Goal: Task Accomplishment & Management: Complete application form

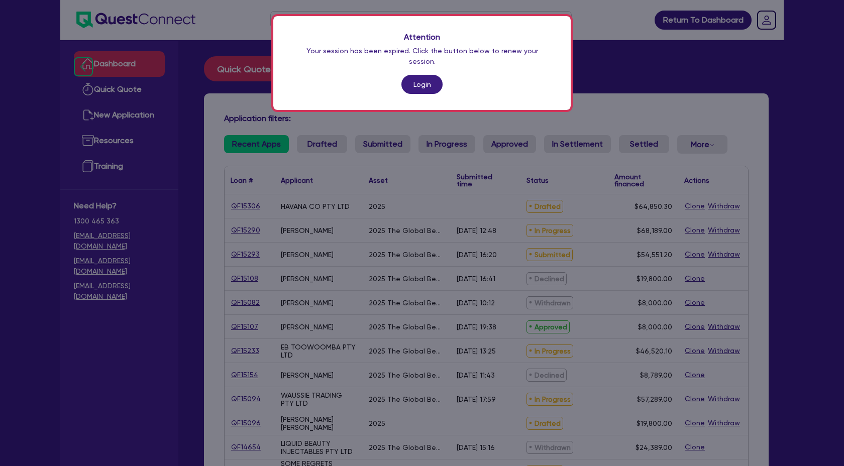
scroll to position [904, 0]
click at [424, 75] on link "Login" at bounding box center [421, 84] width 41 height 19
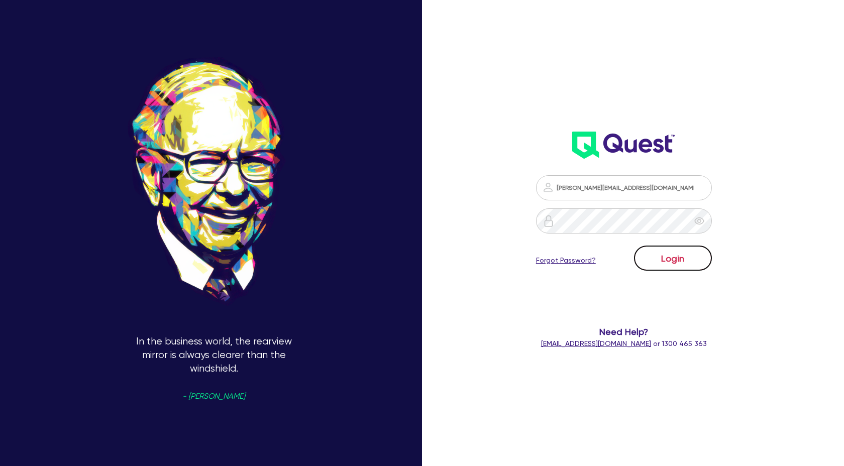
click at [677, 256] on button "Login" at bounding box center [673, 258] width 78 height 25
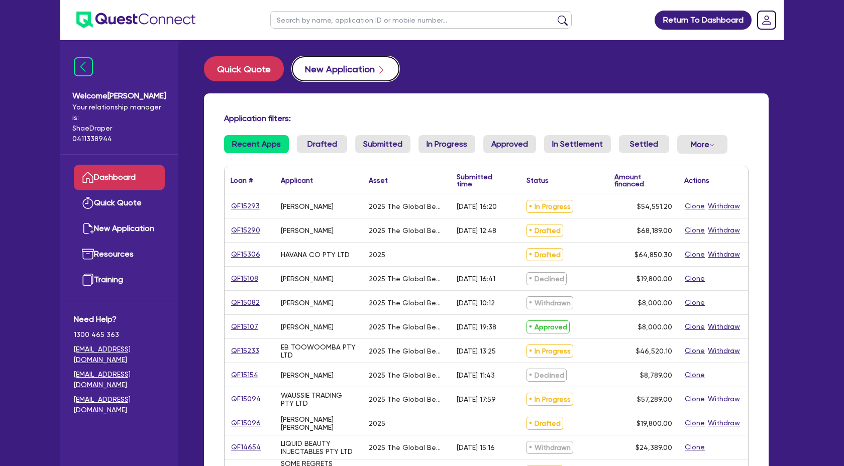
click at [363, 67] on button "New Application" at bounding box center [346, 68] width 108 height 25
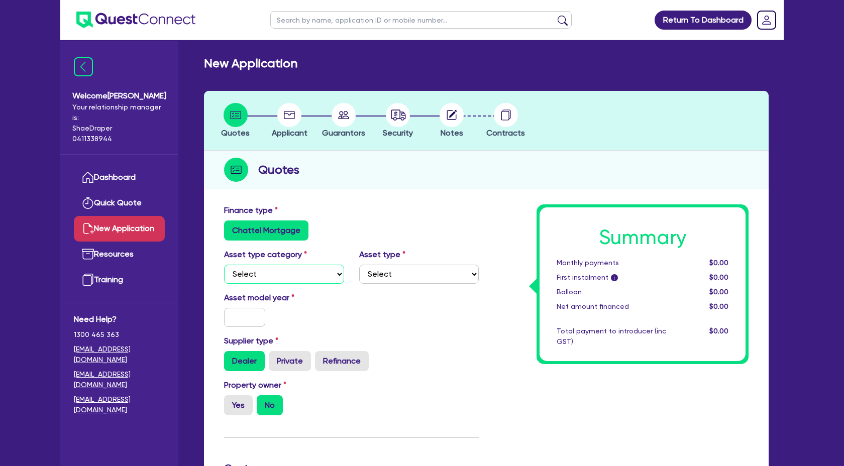
click at [334, 268] on select "Select Cars and light trucks Primary assets Secondary assets Tertiary assets" at bounding box center [284, 274] width 120 height 19
select select "TERTIARY_ASSETS"
click at [224, 265] on select "Select Cars and light trucks Primary assets Secondary assets Tertiary assets" at bounding box center [284, 274] width 120 height 19
click at [398, 274] on select "Select Beauty equipment IT equipment IT software Watercraft Other" at bounding box center [419, 274] width 120 height 19
select select "BEAUTY_EQUIPMENT"
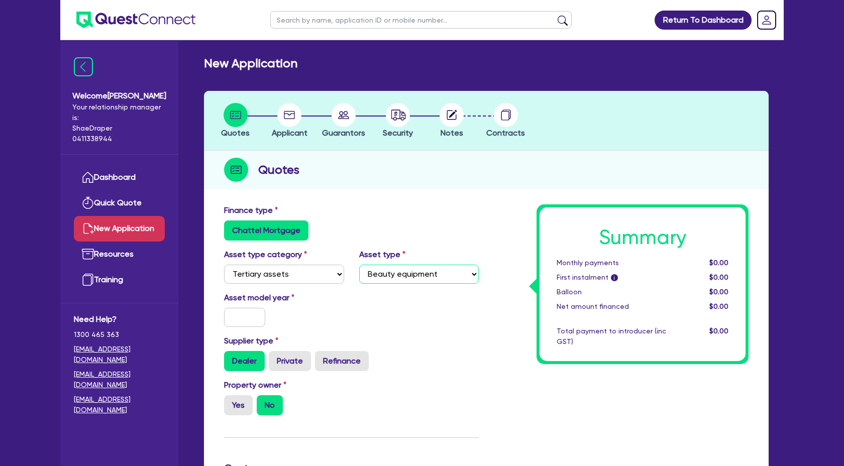
click at [359, 265] on select "Select Beauty equipment IT equipment IT software Watercraft Other" at bounding box center [419, 274] width 120 height 19
click at [246, 320] on input "text" at bounding box center [244, 317] width 41 height 19
type input "2024"
click at [427, 345] on div "Supplier type Dealer Private Refinance" at bounding box center [352, 353] width 270 height 36
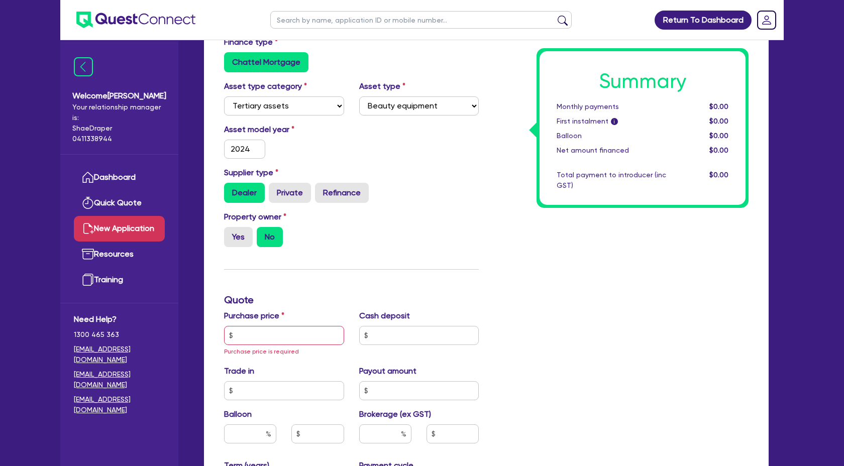
scroll to position [173, 0]
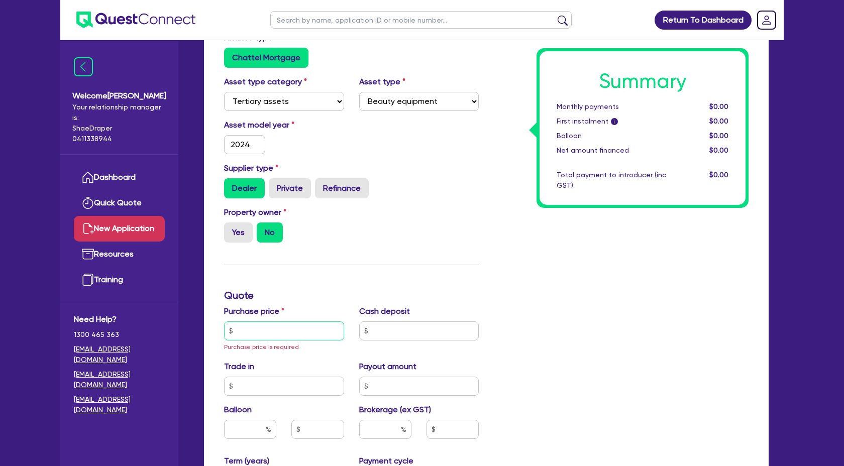
click at [307, 325] on input "text" at bounding box center [284, 330] width 120 height 19
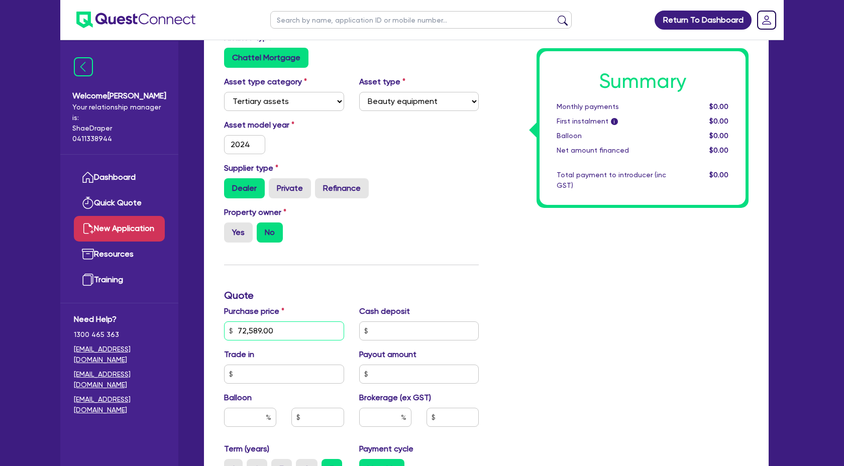
type input "72,589.00"
click at [511, 334] on div "Summary Monthly payments $0.00 First instalment i $0.00 Balloon $0.00 Net amoun…" at bounding box center [621, 331] width 270 height 598
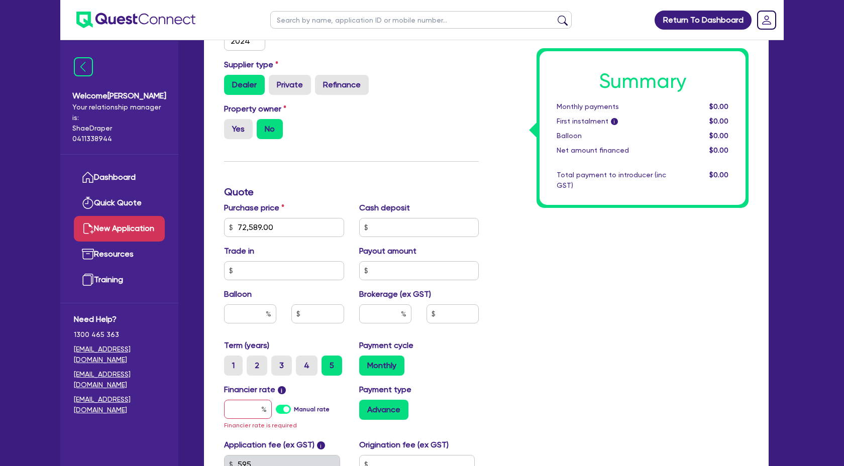
scroll to position [314, 0]
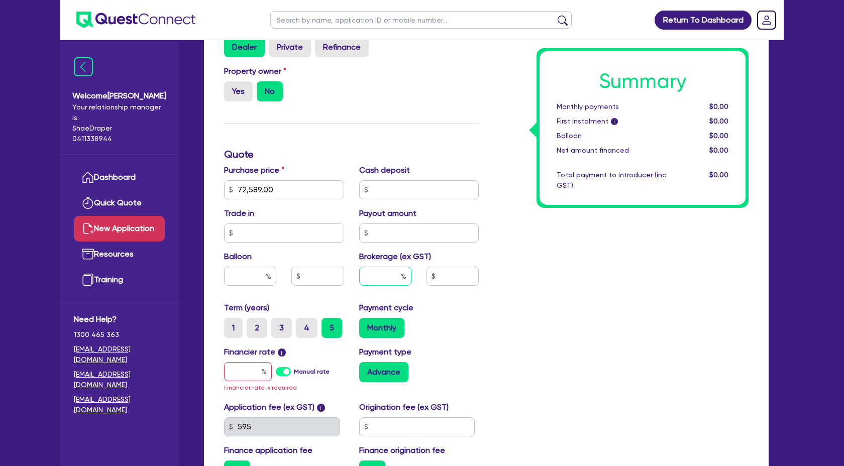
click at [389, 276] on input "text" at bounding box center [385, 276] width 52 height 19
type input "4"
click at [632, 336] on div "Summary Monthly payments $0.00 First instalment i $0.00 Balloon $0.00 Net amoun…" at bounding box center [621, 189] width 270 height 598
click at [241, 378] on input "text" at bounding box center [248, 371] width 48 height 19
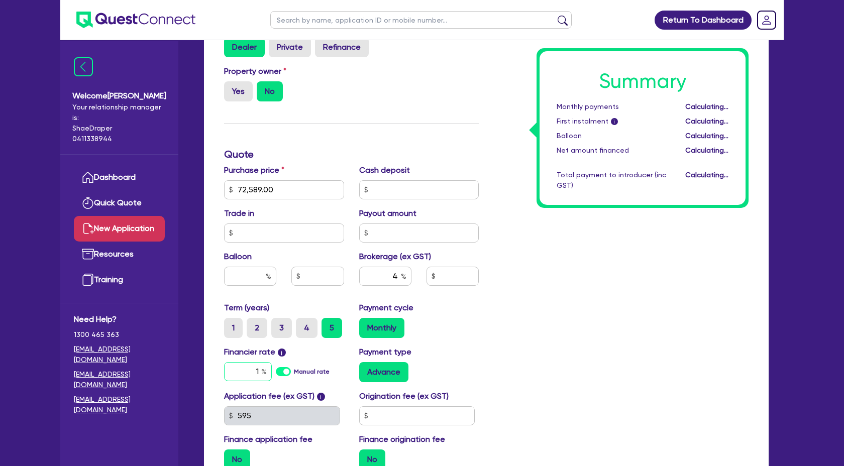
type input "17"
type input "2,903.56"
type input "1.95"
click at [496, 372] on div "Summary Monthly payments Calculating... First instalment i Calculating... Ballo…" at bounding box center [621, 183] width 270 height 587
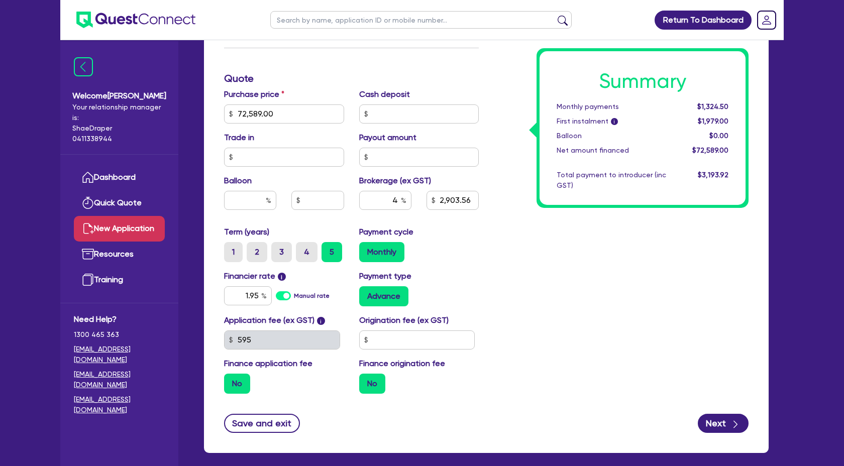
scroll to position [391, 0]
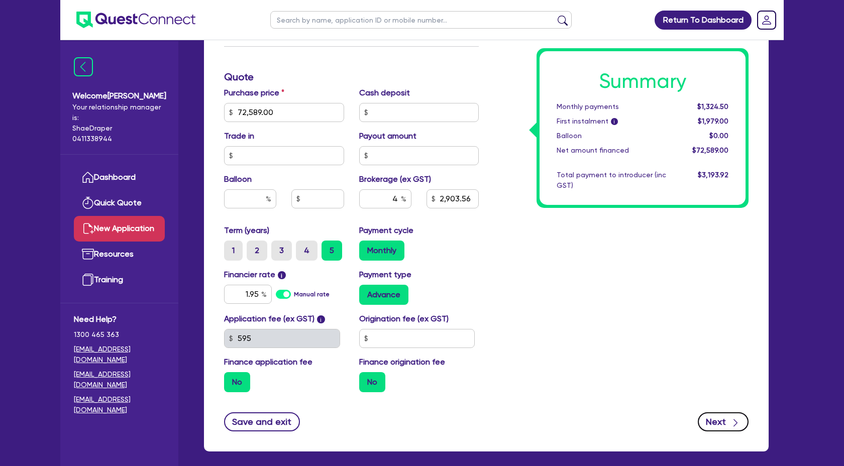
click at [715, 419] on button "Next" at bounding box center [723, 421] width 51 height 19
type input "2,903.56"
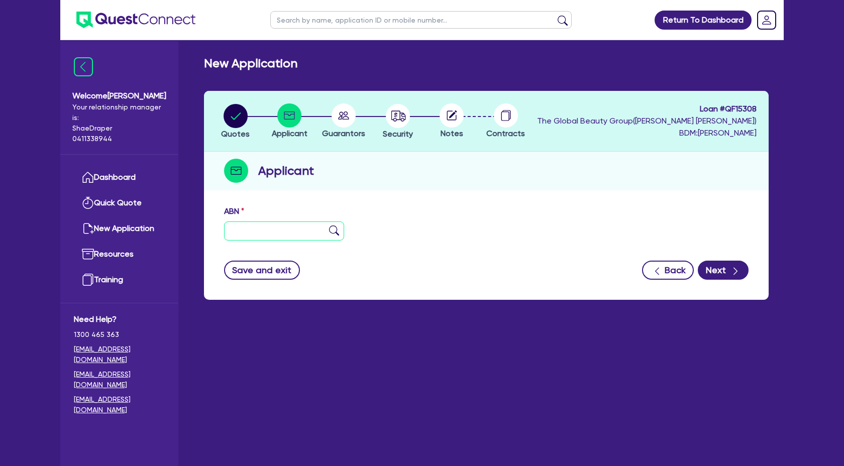
click at [293, 239] on input "text" at bounding box center [284, 231] width 120 height 19
paste input "48 348 346 691"
type input "48 348 346 691"
click at [330, 229] on img at bounding box center [334, 231] width 10 height 10
type input "SABLISTON, [GEOGRAPHIC_DATA]"
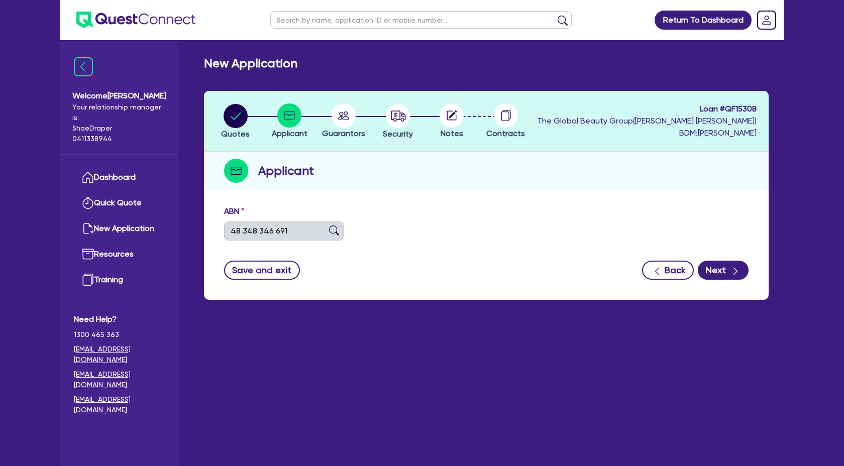
type input "The Glass Skin Klinique"
select select "SOLE_TRADER"
type input "01/08/2023"
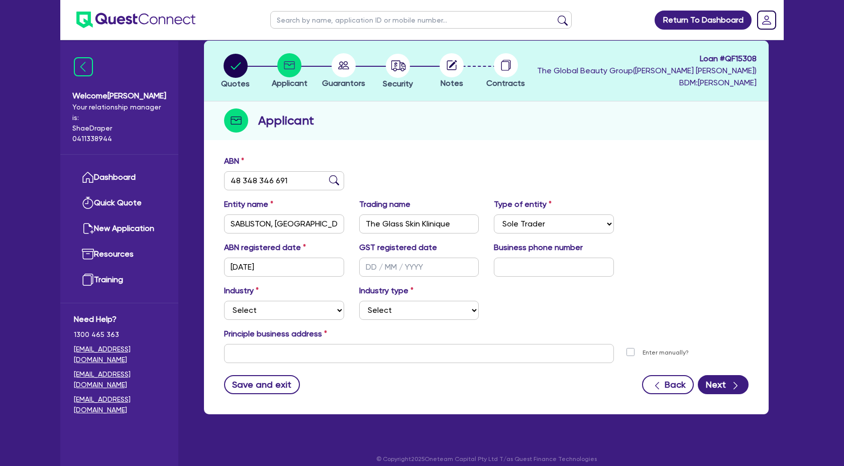
scroll to position [59, 0]
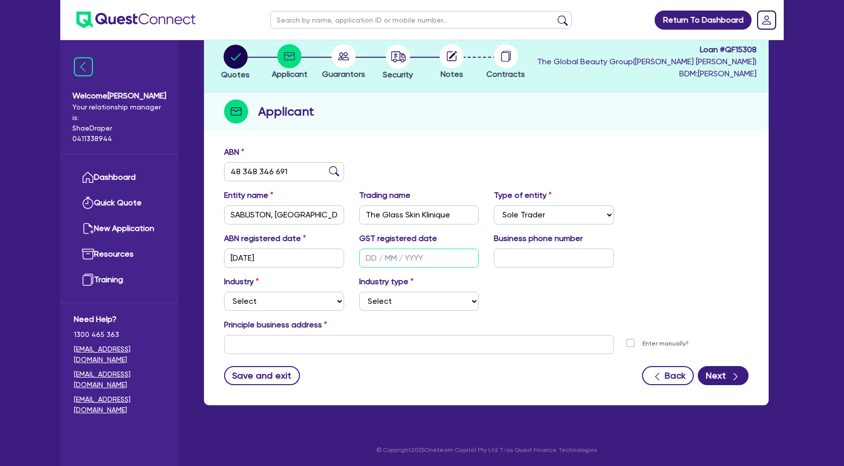
click at [391, 262] on input "text" at bounding box center [419, 258] width 120 height 19
click at [526, 257] on input "text" at bounding box center [554, 258] width 120 height 19
paste input "04 0277 9955"
type input "04 0277 9955"
click at [369, 256] on input "text" at bounding box center [419, 258] width 120 height 19
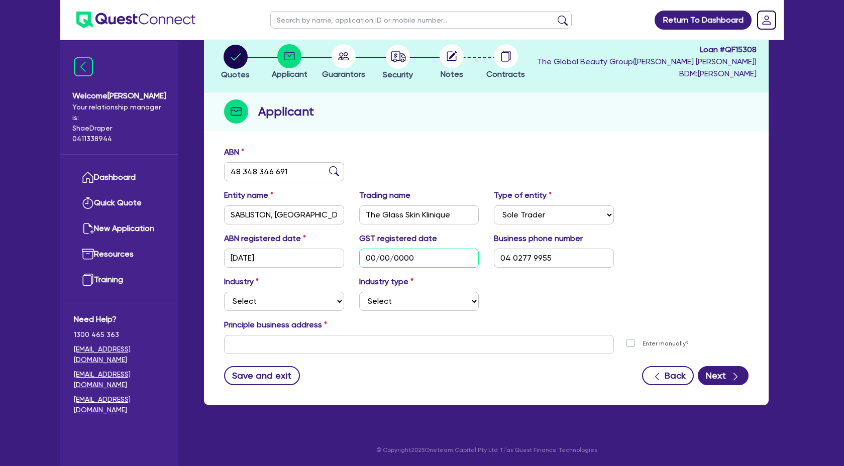
type input "00/00/0000"
click at [289, 302] on select "Select Accomodation & Food Services Administrative & Support Services Agricultu…" at bounding box center [284, 301] width 120 height 19
select select "HEALTH_BEAUTY"
click at [224, 292] on select "Select Accomodation & Food Services Administrative & Support Services Agricultu…" at bounding box center [284, 301] width 120 height 19
click at [393, 304] on select "Select Chiropractic, Osteopathic Services Cosmetics Supplies Day Spas, Health R…" at bounding box center [419, 301] width 120 height 19
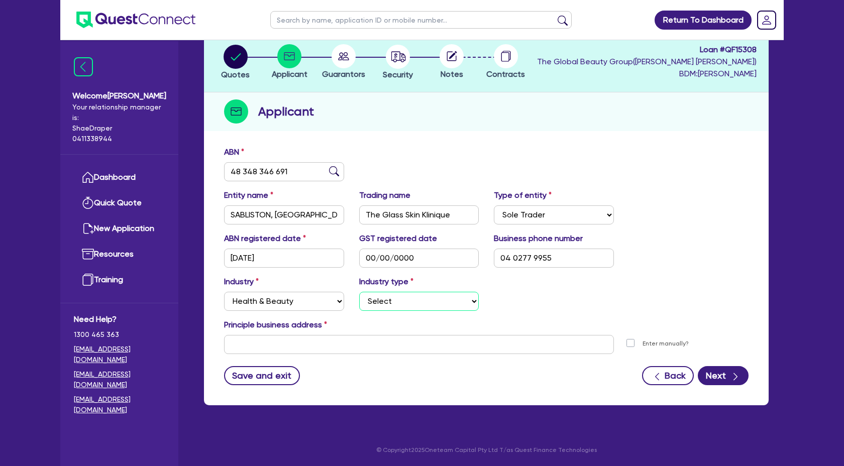
select select "OTHER_HEALTH_BEAUTY"
click at [359, 292] on select "Select Chiropractic, Osteopathic Services Cosmetics Supplies Day Spas, Health R…" at bounding box center [419, 301] width 120 height 19
click at [494, 325] on div "Principle business address" at bounding box center [487, 327] width 540 height 16
click at [368, 348] on input "text" at bounding box center [419, 344] width 390 height 19
paste input "392 Riversdale Road Hawthorn East, VIC 3123"
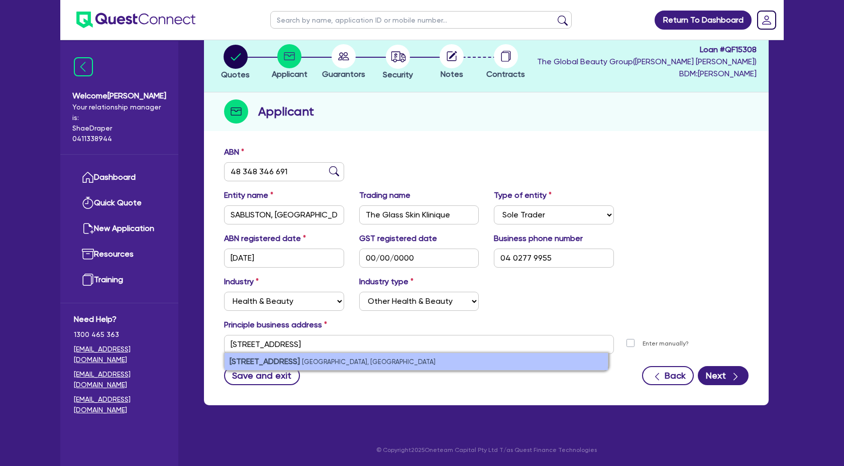
click at [398, 368] on li "392 Riversdale Road Hawthorn East VIC 3123, Australia" at bounding box center [416, 361] width 383 height 17
type input "392 Riversdale Rd Hawthorn East VIC 3123"
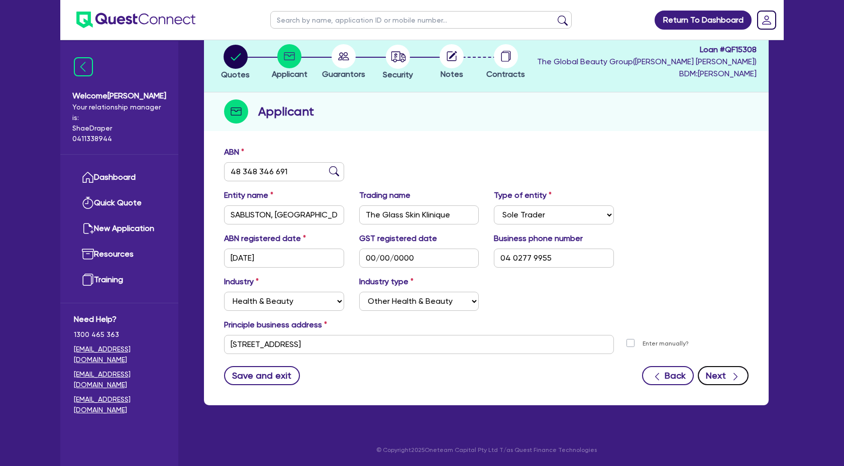
click at [739, 376] on icon "button" at bounding box center [735, 377] width 10 height 10
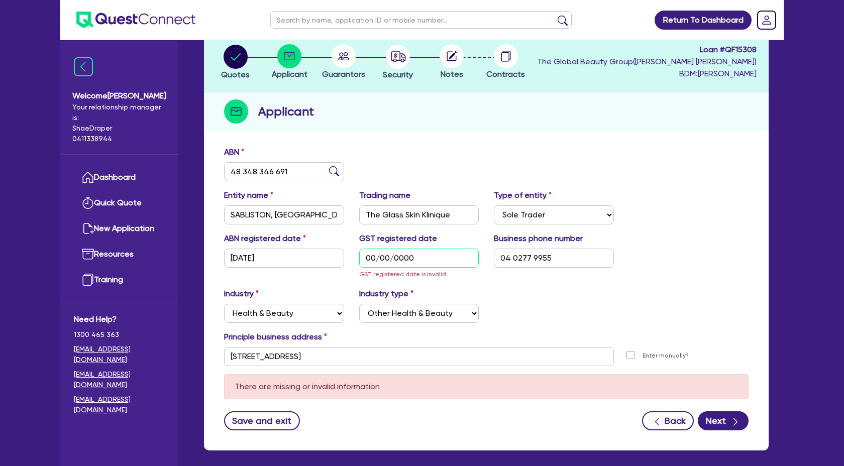
click at [445, 260] on input "00/00/0000" at bounding box center [419, 258] width 120 height 19
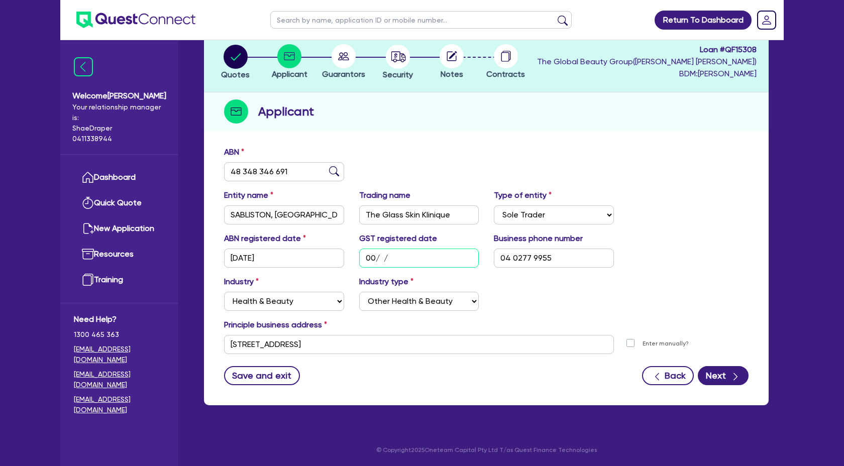
type input "0 / /"
click at [721, 375] on button "Next" at bounding box center [723, 375] width 51 height 19
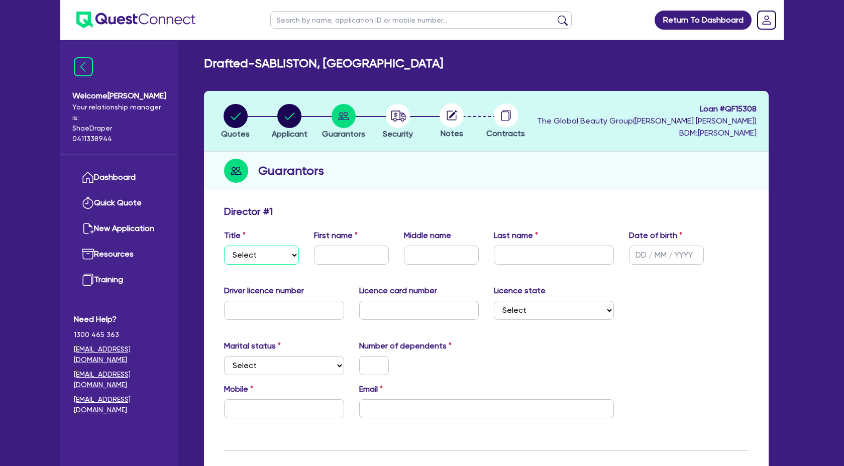
click at [282, 253] on select "Select Mr Mrs Ms Miss Dr" at bounding box center [261, 255] width 75 height 19
select select "MRS"
click at [224, 246] on select "Select Mr Mrs Ms Miss Dr" at bounding box center [261, 255] width 75 height 19
click at [350, 257] on input "text" at bounding box center [351, 255] width 75 height 19
type input "Manassavee"
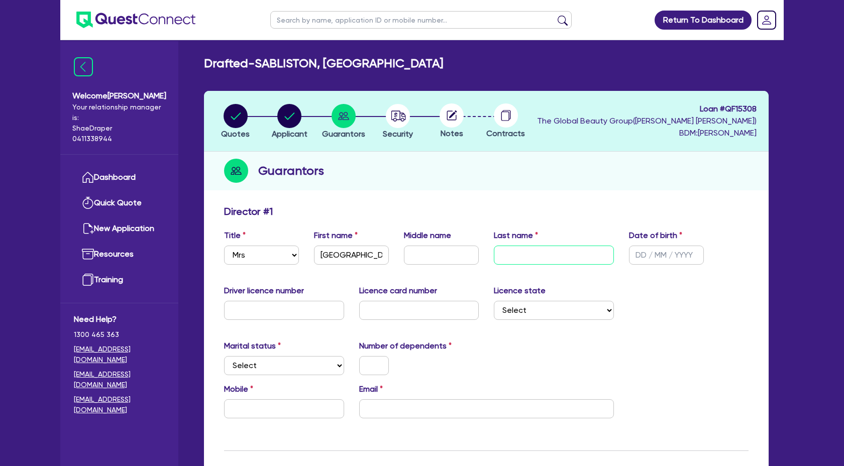
click at [513, 253] on input "text" at bounding box center [554, 255] width 120 height 19
type input "Sabliston"
click at [638, 255] on input "text" at bounding box center [666, 255] width 75 height 19
type input "21/01/1987"
click at [313, 302] on input "text" at bounding box center [284, 310] width 120 height 19
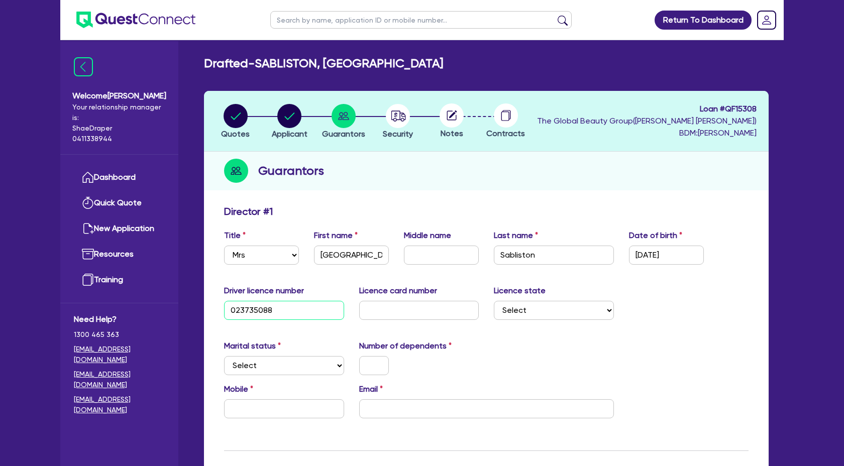
type input "023735088"
click at [454, 315] on input "text" at bounding box center [419, 310] width 120 height 19
type input "_"
type input "P4256581"
click at [583, 305] on select "Select NSW VIC QLD TAS ACT SA NT WA" at bounding box center [554, 310] width 120 height 19
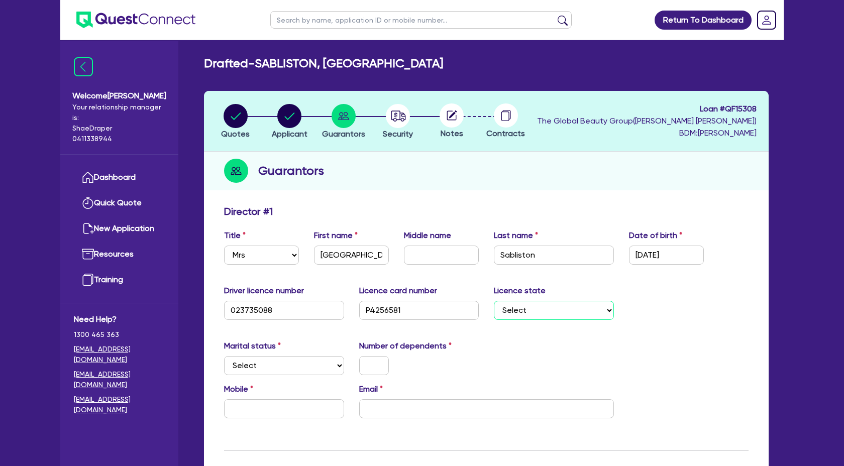
click at [513, 313] on select "Select NSW VIC QLD TAS ACT SA NT WA" at bounding box center [554, 310] width 120 height 19
select select "VIC"
click at [494, 301] on select "Select NSW VIC QLD TAS ACT SA NT WA" at bounding box center [554, 310] width 120 height 19
click at [271, 368] on select "Select Single Married De Facto / Partner" at bounding box center [284, 365] width 120 height 19
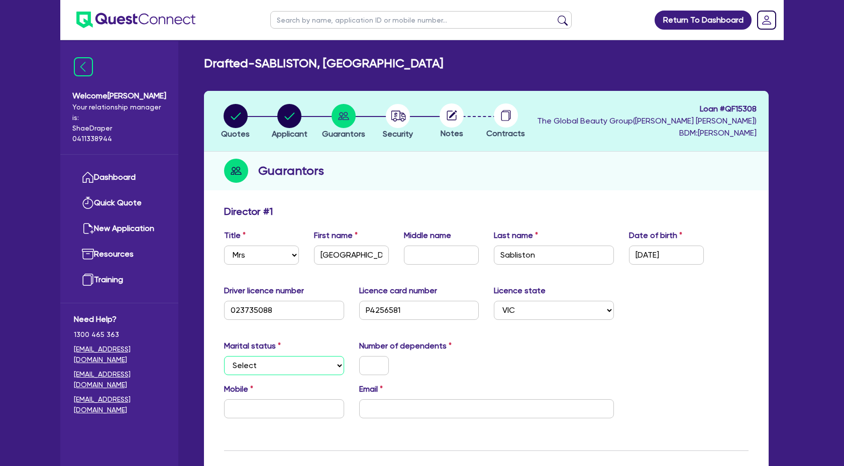
click at [323, 363] on select "Select Single Married De Facto / Partner" at bounding box center [284, 365] width 120 height 19
select select "MARRIED"
click at [224, 356] on select "Select Single Married De Facto / Partner" at bounding box center [284, 365] width 120 height 19
click at [368, 365] on input "text" at bounding box center [374, 365] width 30 height 19
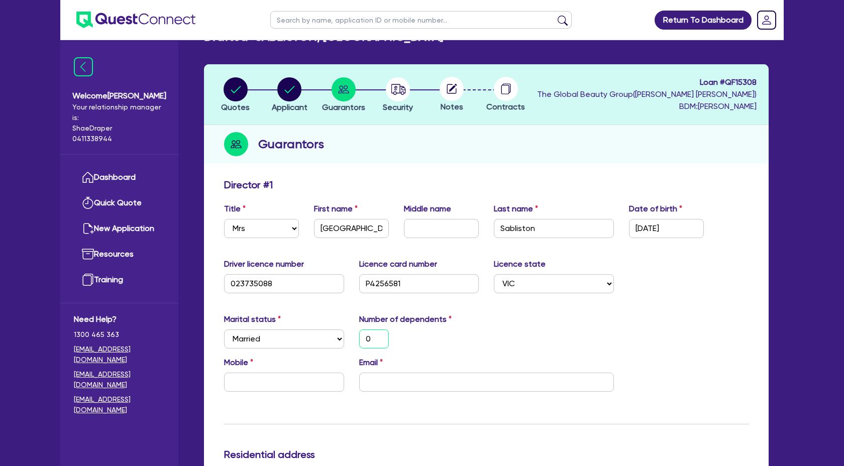
scroll to position [61, 0]
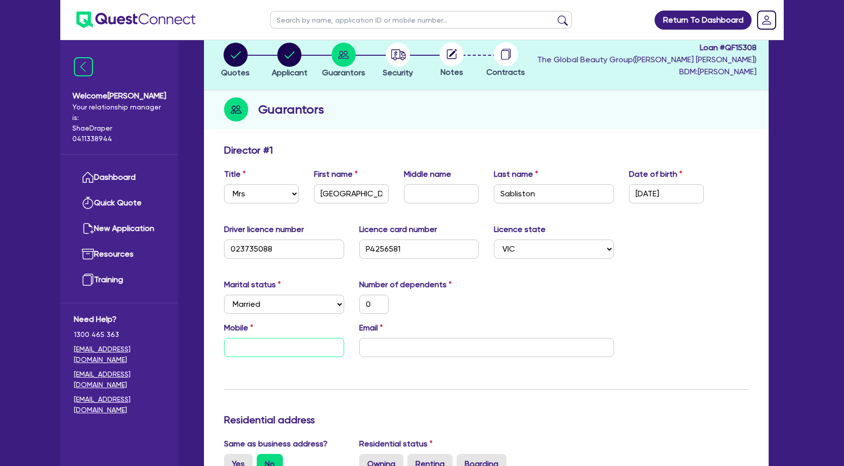
click at [254, 349] on input "text" at bounding box center [284, 347] width 120 height 19
paste input "0402 779 955"
type input "0"
type input "0402 779 955"
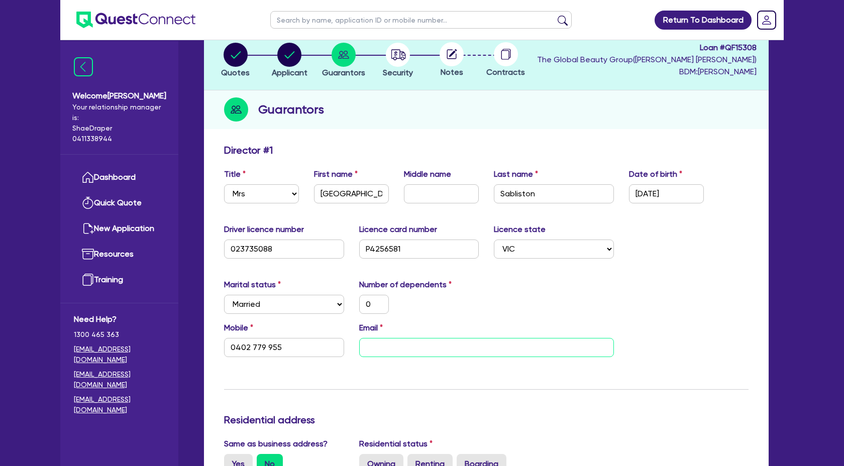
click at [368, 343] on input "email" at bounding box center [486, 347] width 255 height 19
paste input "bymiracleaustralia@gmail.com"
type input "0"
type input "0402 779 955"
type input "bymiracleaustralia@gmail.com"
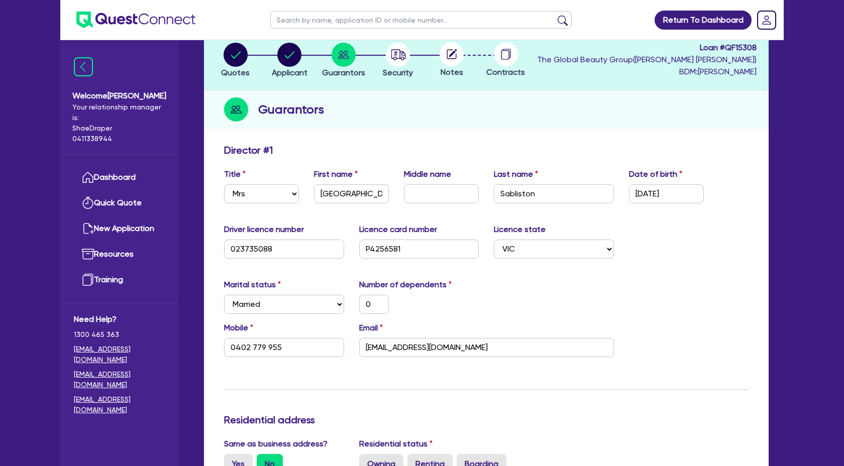
click at [521, 312] on div "Marital status Select Single Married De Facto / Partner Number of dependents 0" at bounding box center [487, 300] width 540 height 43
click at [252, 346] on input "0402 779 955" at bounding box center [284, 347] width 120 height 19
type input "0402 779 955"
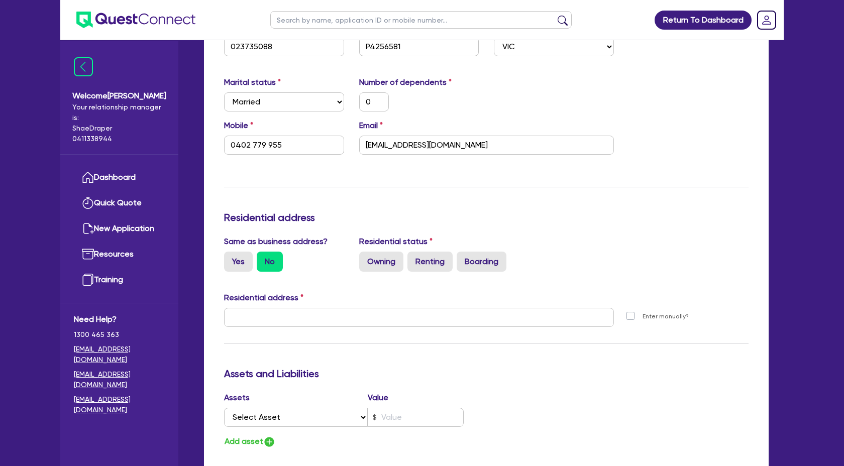
scroll to position [265, 0]
click at [368, 312] on input "text" at bounding box center [419, 316] width 390 height 19
paste input "LG 1 / 81 Tram Road, Doncaster, VIC 3108)"
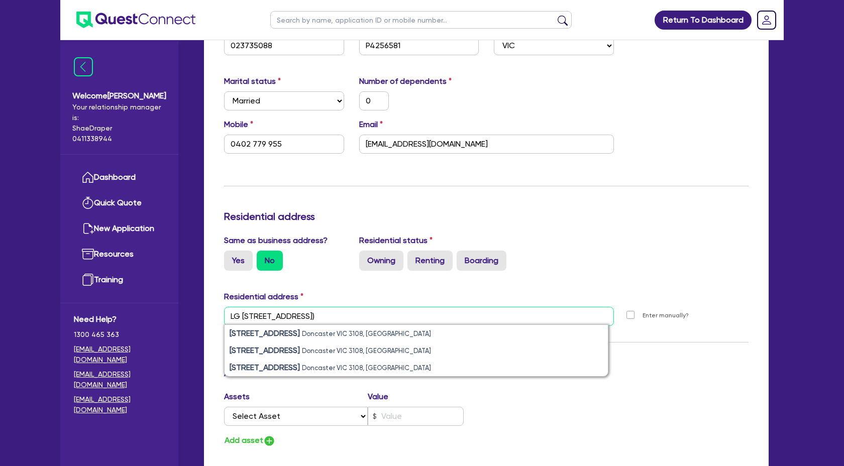
type input "LG 1 / 81 Tram Road, Doncaster, VIC 3108)"
click at [452, 286] on div "Update residential status for Director #1 Boarding is only acceptable when the …" at bounding box center [486, 312] width 524 height 743
click at [635, 316] on div "Enter manually?" at bounding box center [659, 315] width 60 height 11
click at [642, 316] on label "Enter manually?" at bounding box center [665, 316] width 46 height 10
click at [632, 316] on input "Enter manually?" at bounding box center [633, 315] width 8 height 10
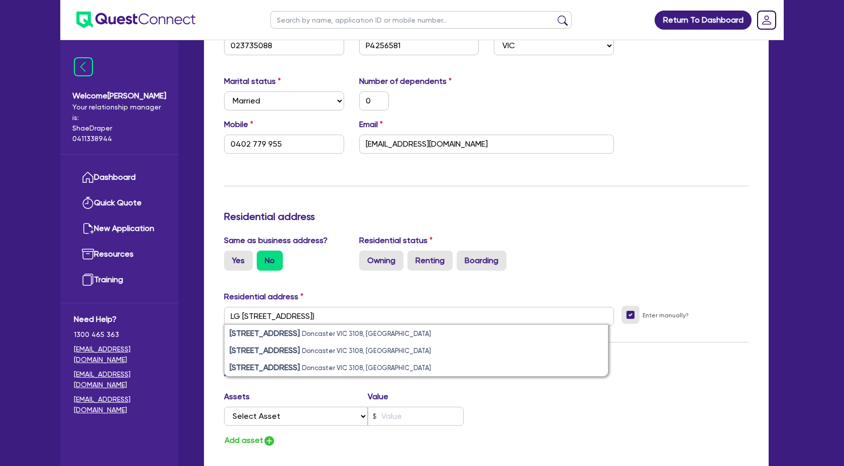
checkbox input "true"
type input "0"
type input "0402 779 955"
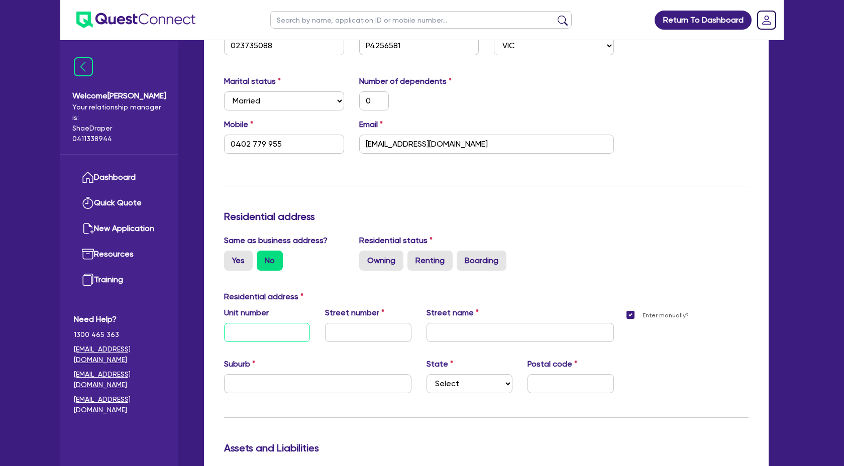
click at [273, 335] on input "text" at bounding box center [267, 332] width 86 height 19
paste input "LG 1 / 81 Tram Road, Doncaster, VIC 3108)"
type input "0"
type input "0402 779 955"
type input "LG 1 / 81 Tram Road, Doncaster, VIC 3108)"
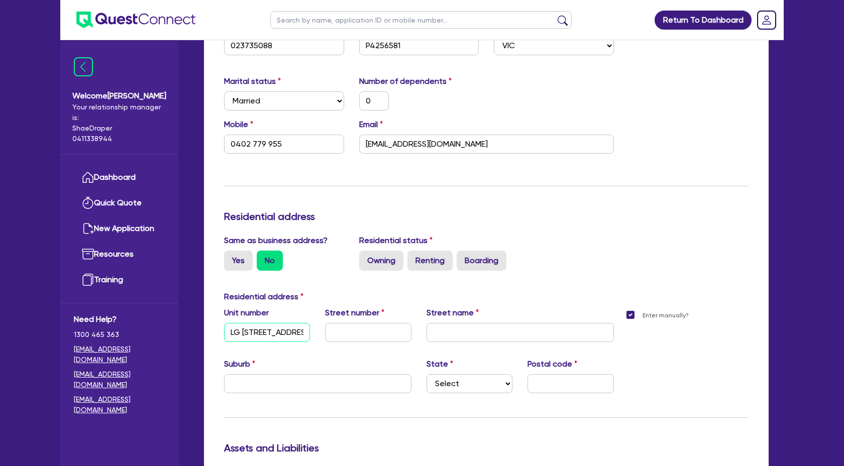
scroll to position [0, 78]
type textarea ")"
drag, startPoint x: 305, startPoint y: 334, endPoint x: 247, endPoint y: 329, distance: 58.0
click at [247, 329] on input "LG 1 / 81 Tram Road, Doncaster, VIC 3108)" at bounding box center [267, 332] width 86 height 19
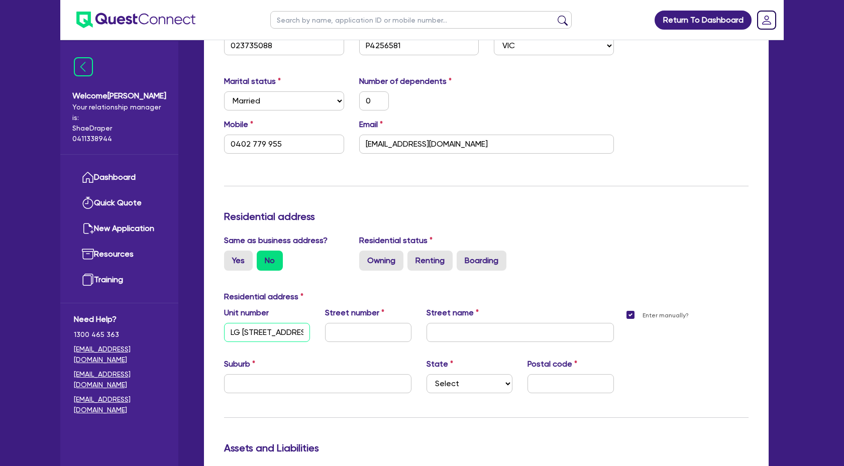
type input "0"
type input "0402 779 955"
type input "LG 1"
click at [349, 332] on input "text" at bounding box center [368, 332] width 86 height 19
paste input "/ 81 Tram Road, Doncaster, VIC 3108)"
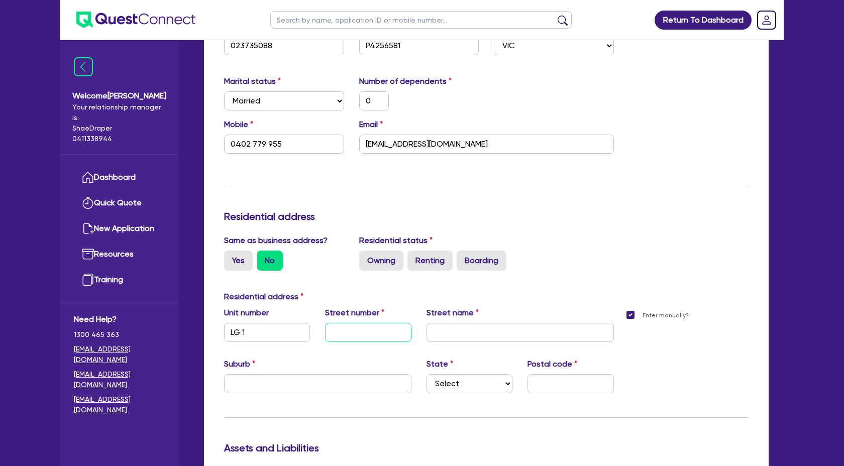
type input "0"
type input "0402 779 955"
type input "/ 81 Tram Road, Doncaster, VIC 3108)"
drag, startPoint x: 407, startPoint y: 332, endPoint x: 347, endPoint y: 332, distance: 59.8
click at [347, 332] on input "/ 81 Tram Road, Doncaster, VIC 3108)" at bounding box center [368, 332] width 86 height 19
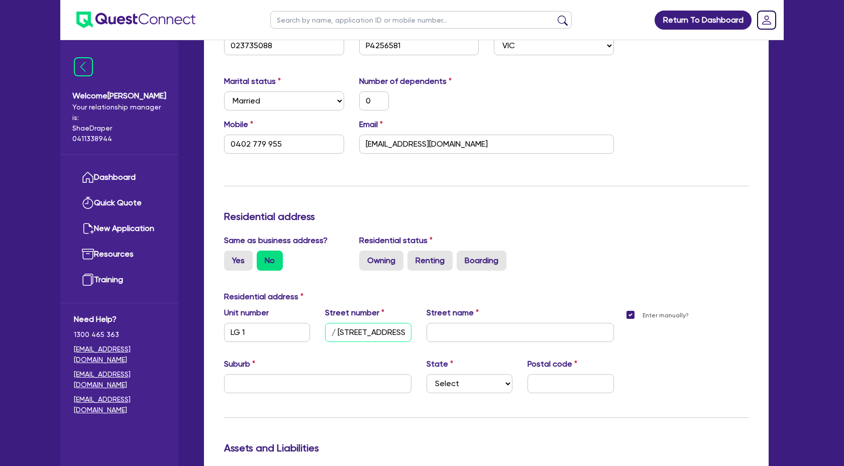
type input "0"
type input "0402 779 955"
type input "/ 81"
click at [339, 336] on input "/ 81" at bounding box center [368, 332] width 86 height 19
type input "0"
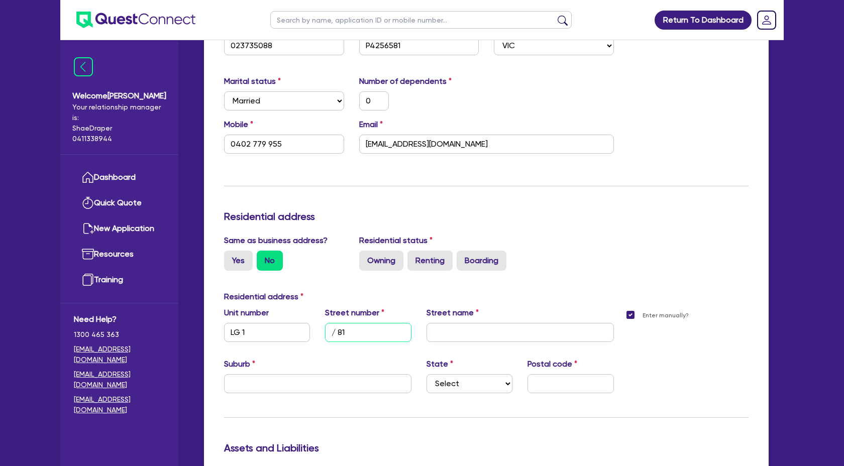
type input "0402 779 955"
type input "/81"
type input "0"
type input "0402 779 955"
type input "81"
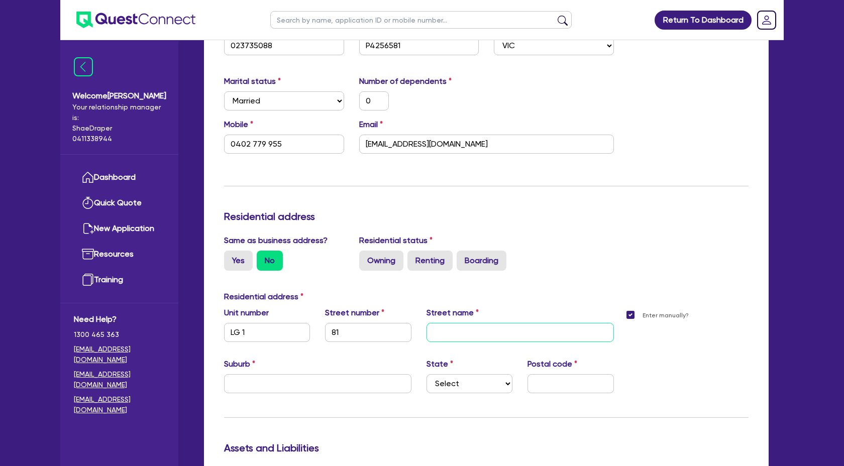
click at [436, 329] on input "text" at bounding box center [519, 332] width 187 height 19
paste input "Tram Road, Doncaster, VIC 3108)"
type input "0"
type input "0402 779 955"
type input "Tram Road, Doncaster, VIC 3108)"
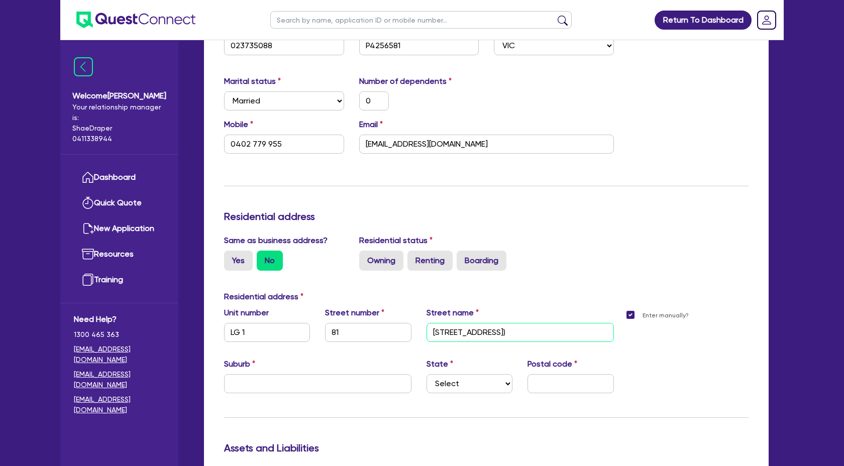
drag, startPoint x: 475, startPoint y: 331, endPoint x: 560, endPoint y: 336, distance: 85.5
click at [560, 336] on input "Tram Road, Doncaster, VIC 3108)" at bounding box center [519, 332] width 187 height 19
type input "0"
type input "0402 779 955"
type input "Tram Road,"
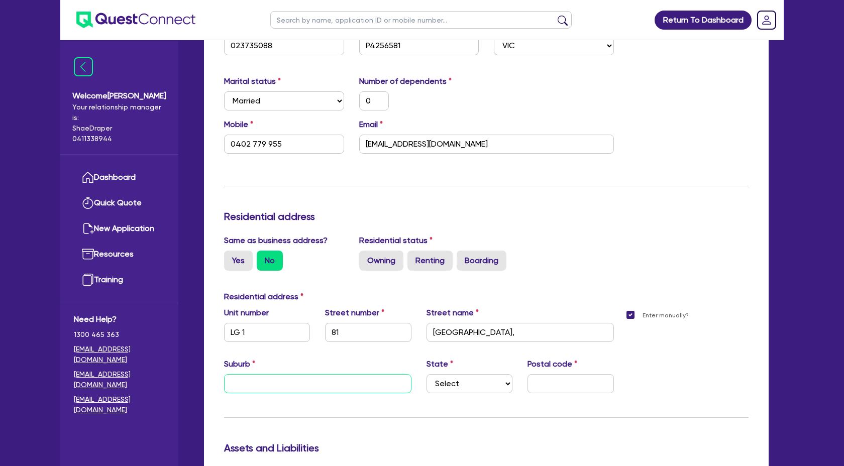
click at [266, 390] on input "text" at bounding box center [317, 383] width 187 height 19
paste input "Doncaster, VIC 3108)"
type input "0"
type input "0402 779 955"
drag, startPoint x: 270, startPoint y: 382, endPoint x: 331, endPoint y: 386, distance: 60.4
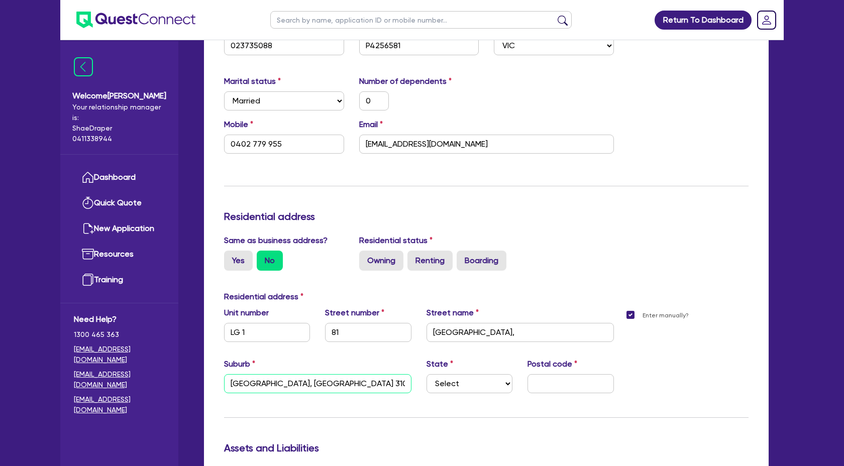
click at [331, 386] on input "Doncaster, VIC 3108)" at bounding box center [317, 383] width 187 height 19
type input "Doncaster, VIC 3108)"
click at [455, 389] on select "Select NSW VIC QLD TAS ACT SA NT WA" at bounding box center [469, 383] width 86 height 19
select select "VIC"
click at [426, 374] on select "Select NSW VIC QLD TAS ACT SA NT WA" at bounding box center [469, 383] width 86 height 19
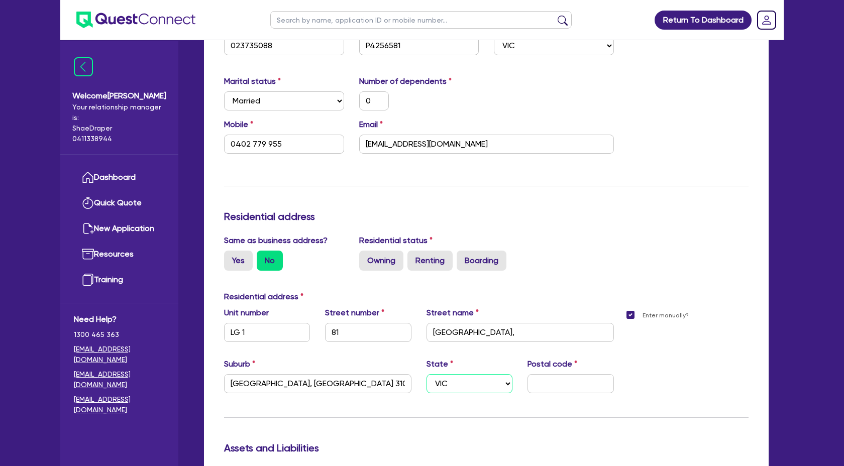
type input "0"
type input "0402 779 955"
click at [562, 379] on input "text" at bounding box center [570, 383] width 86 height 19
type input "0"
type input "0402 779 955"
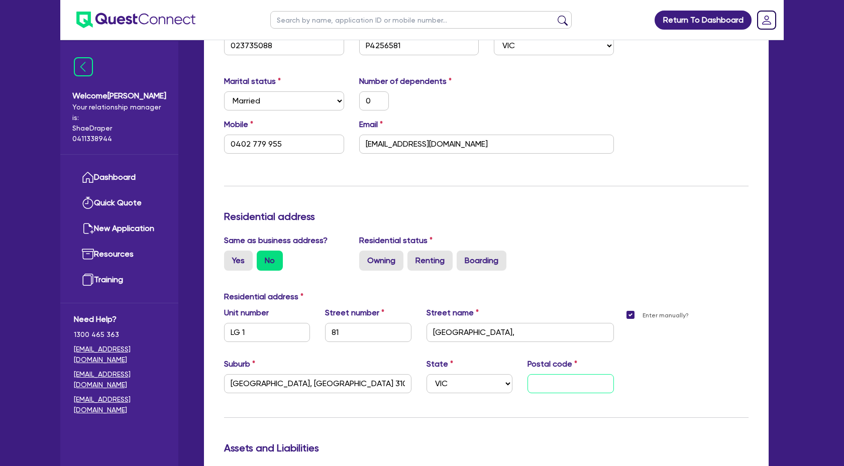
type input "3"
type input "0"
type input "0402 779 955"
type input "31"
type input "0"
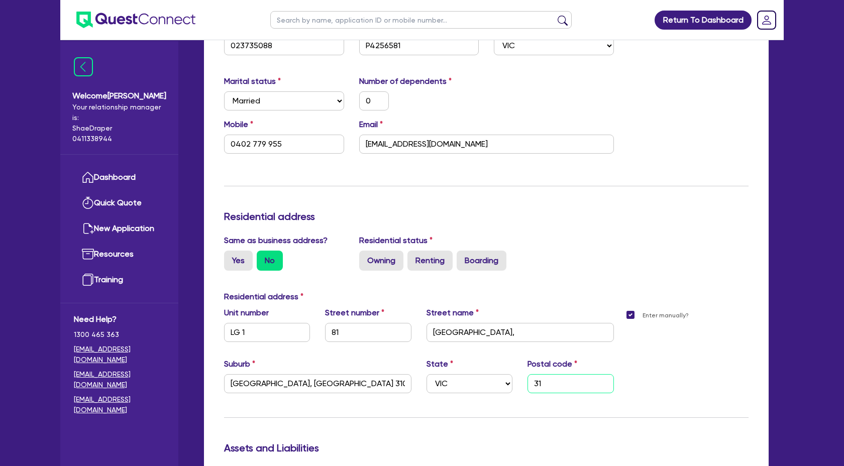
type input "0402 779 955"
type input "310"
type input "0"
type input "0402 779 955"
type input "3108"
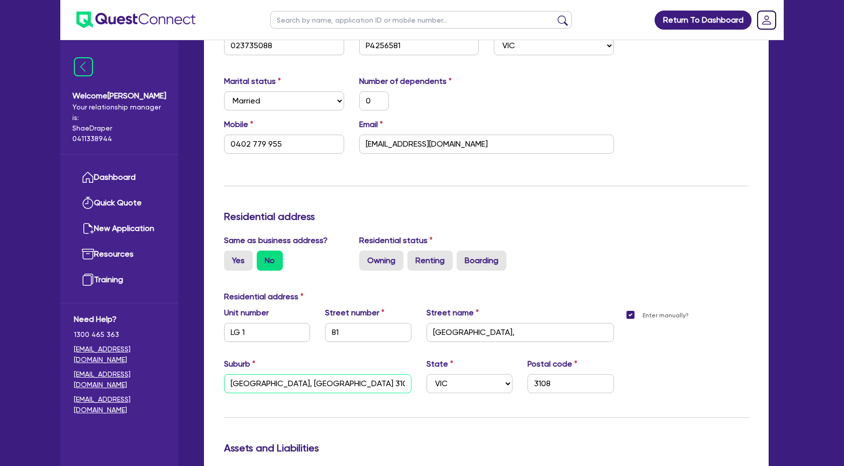
click at [317, 386] on input "Doncaster, VIC 3108)" at bounding box center [317, 383] width 187 height 19
type input "0"
type input "0402 779 955"
type input "Doncaster, VIC 3108"
type input "0"
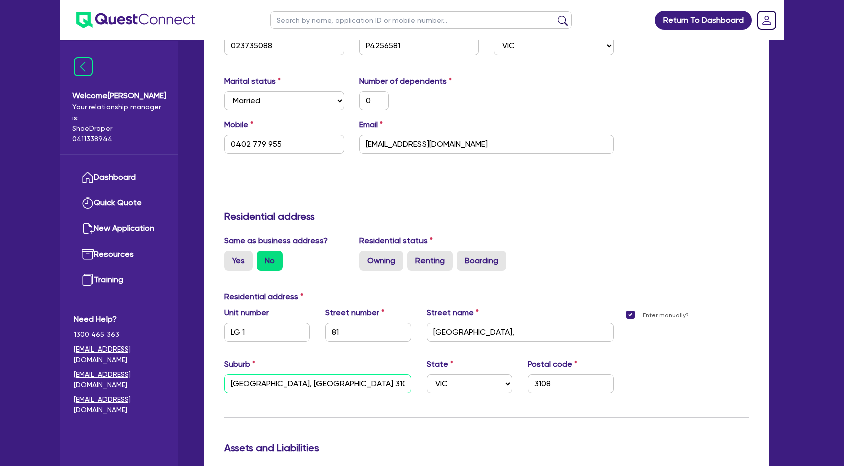
type input "0402 779 955"
type input "Doncaster, VIC 310"
type input "0"
type input "0402 779 955"
type input "Doncaster, VIC 31"
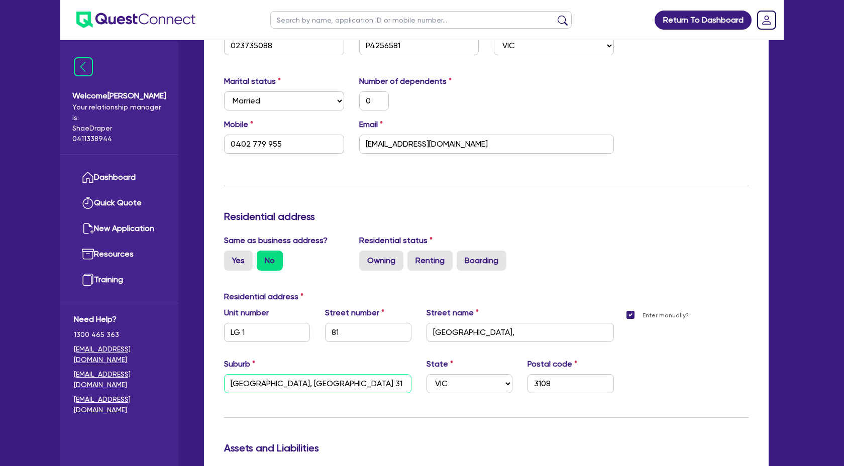
type input "0"
type input "0402 779 955"
type input "Doncaster, VIC 3"
type input "0"
type input "0402 779 955"
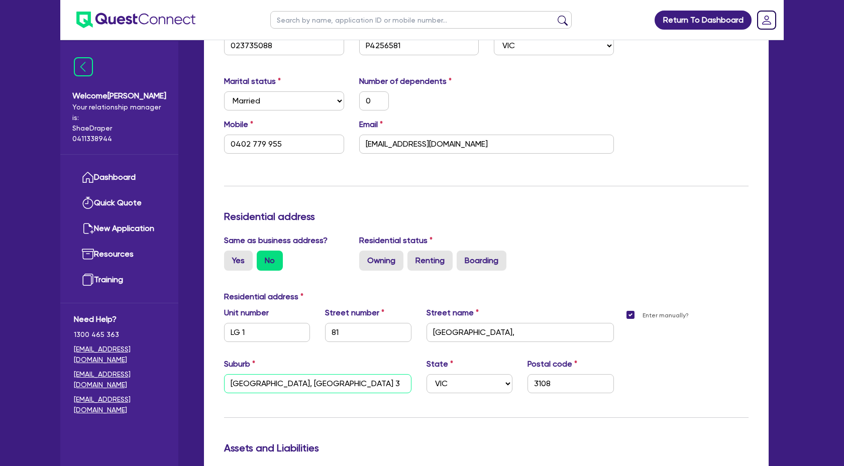
type input "Doncaster, VIC"
type input "0"
type input "0402 779 955"
type input "Doncaster, VIC"
type input "0"
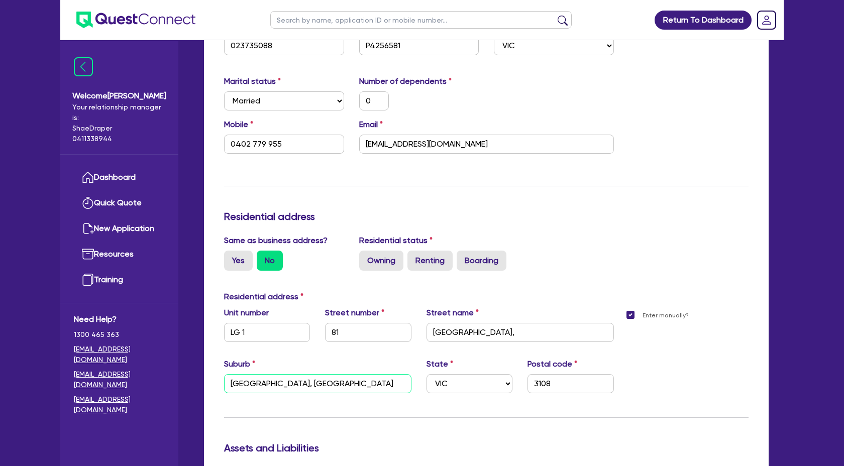
type input "0402 779 955"
type input "Doncaster, VI"
type input "0"
type input "0402 779 955"
type input "Doncaster, V"
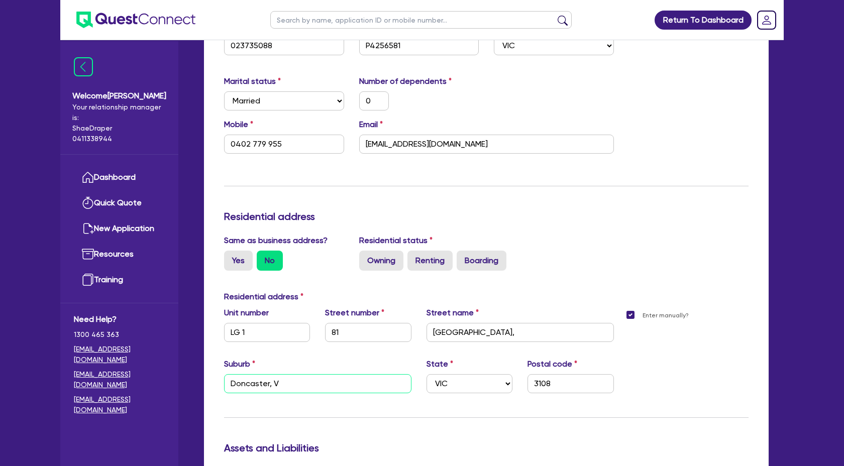
type input "0"
type input "0402 779 955"
type input "Doncaster,"
type input "0"
type input "0402 779 955"
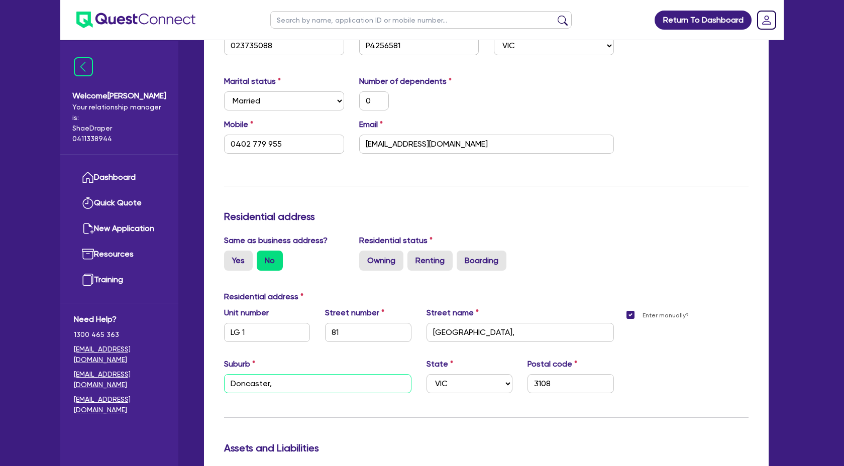
type input "Doncaster,"
type input "0"
type input "0402 779 955"
type input "Doncaster"
click at [646, 382] on div "Enter manually?" at bounding box center [688, 358] width 135 height 102
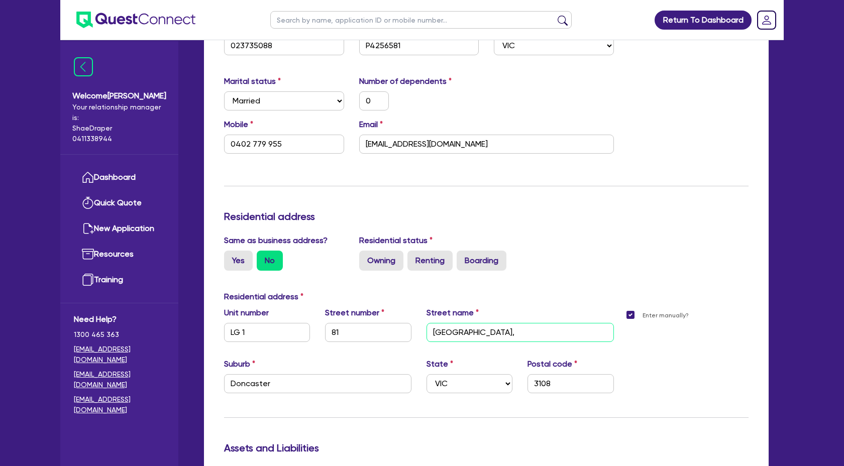
click at [512, 327] on input "Tram Road," at bounding box center [519, 332] width 187 height 19
click at [513, 330] on input "Tram Road," at bounding box center [519, 332] width 187 height 19
type input "0"
type input "0402 779 955"
click at [431, 331] on input "Tram Road" at bounding box center [519, 332] width 187 height 19
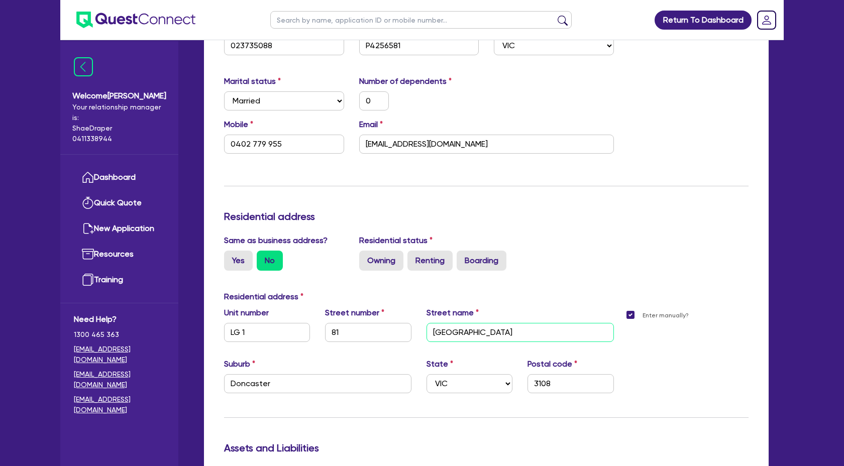
type input "Tram Road"
click at [671, 400] on div "Enter manually?" at bounding box center [688, 358] width 135 height 102
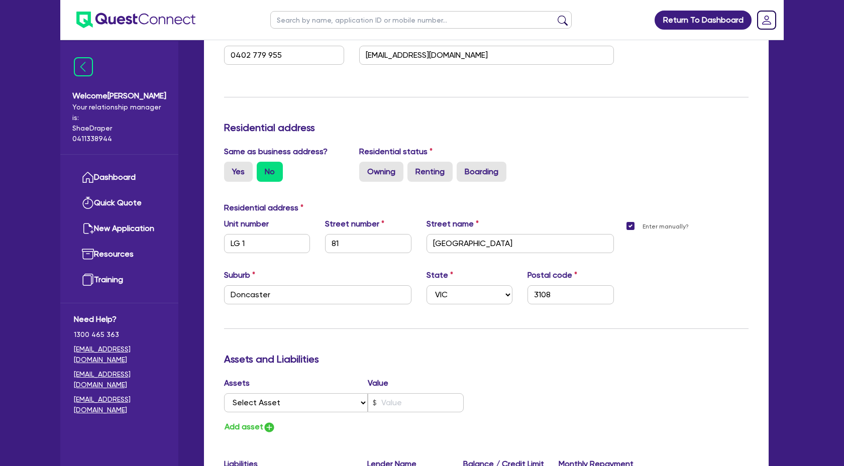
scroll to position [362, 0]
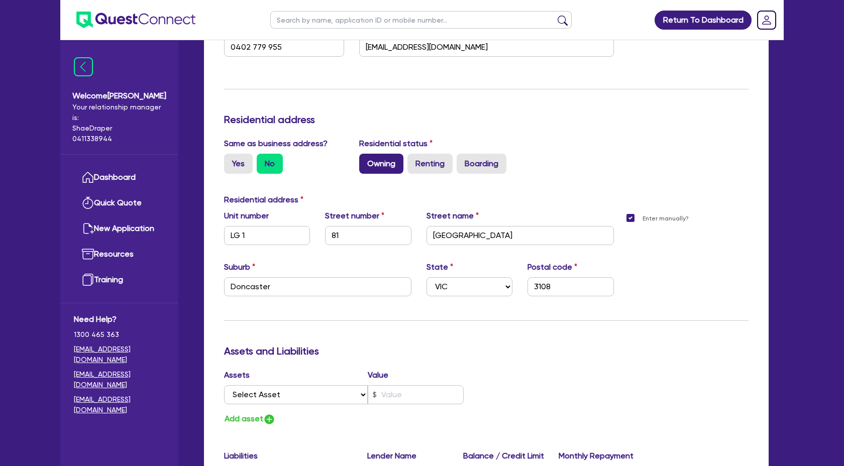
click at [380, 165] on label "Owning" at bounding box center [381, 164] width 44 height 20
click at [366, 160] on input "Owning" at bounding box center [362, 157] width 7 height 7
radio input "true"
type input "0"
type input "0402 779 955"
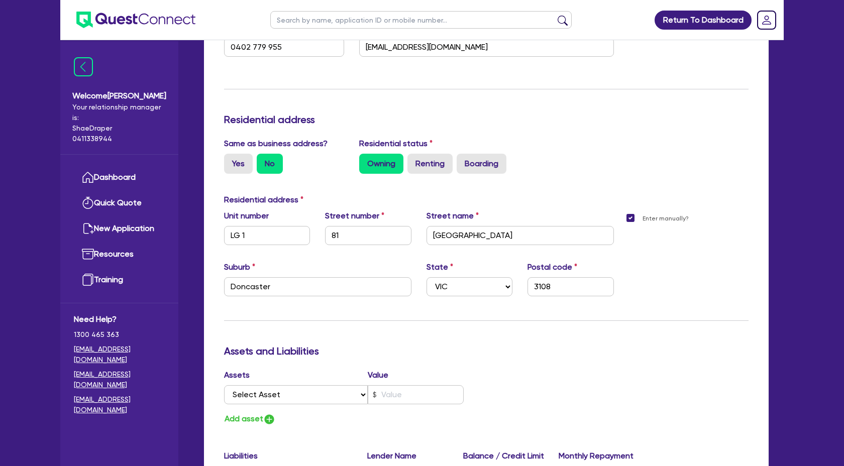
click at [472, 201] on div "Residential address" at bounding box center [487, 202] width 540 height 16
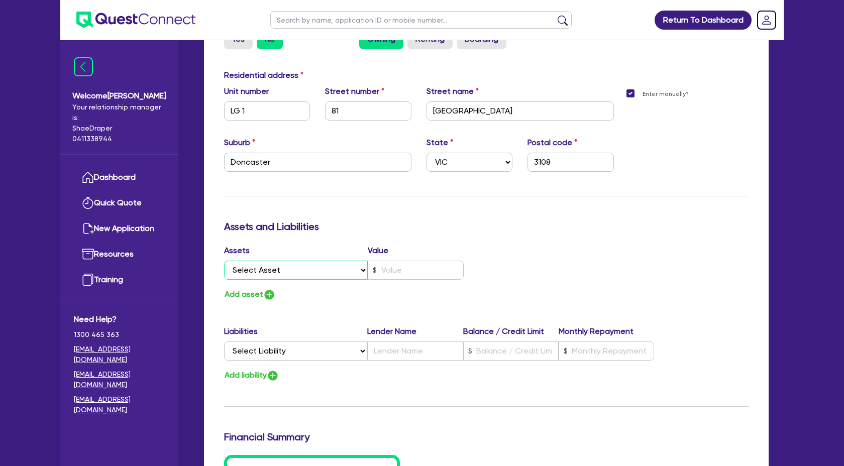
click at [360, 272] on select "Select Asset Cash Property Investment property Vehicle Truck Trailer Equipment …" at bounding box center [296, 270] width 144 height 19
select select "PROPERTY"
click at [224, 261] on select "Select Asset Cash Property Investment property Vehicle Truck Trailer Equipment …" at bounding box center [296, 270] width 144 height 19
type input "0"
type input "0402 779 955"
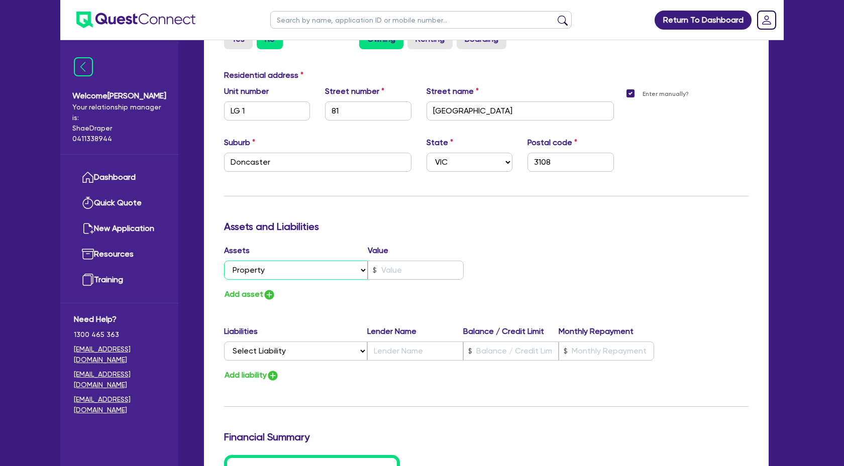
click at [357, 268] on select "Select Asset Cash Property Investment property Vehicle Truck Trailer Equipment …" at bounding box center [296, 270] width 144 height 19
select select "CASH"
click at [224, 261] on select "Select Asset Cash Property Investment property Vehicle Truck Trailer Equipment …" at bounding box center [296, 270] width 144 height 19
type input "0"
type input "0402 779 955"
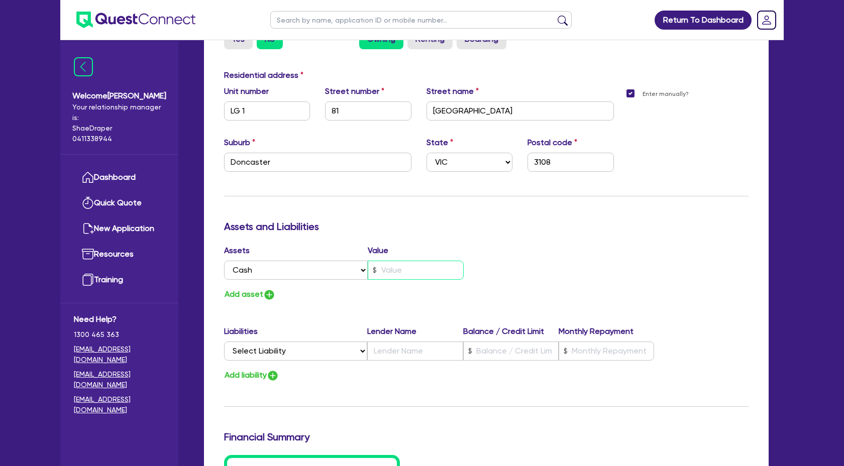
click at [395, 268] on input "text" at bounding box center [416, 270] width 96 height 19
type input "0"
type input "0402 779 955"
type input "3"
type input "0"
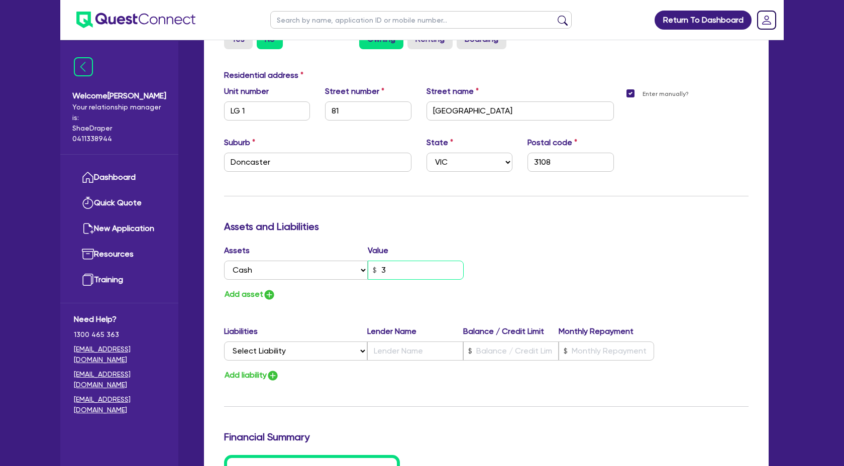
type input "0402 779 955"
type input "30"
type input "0"
type input "0402 779 955"
type input "300"
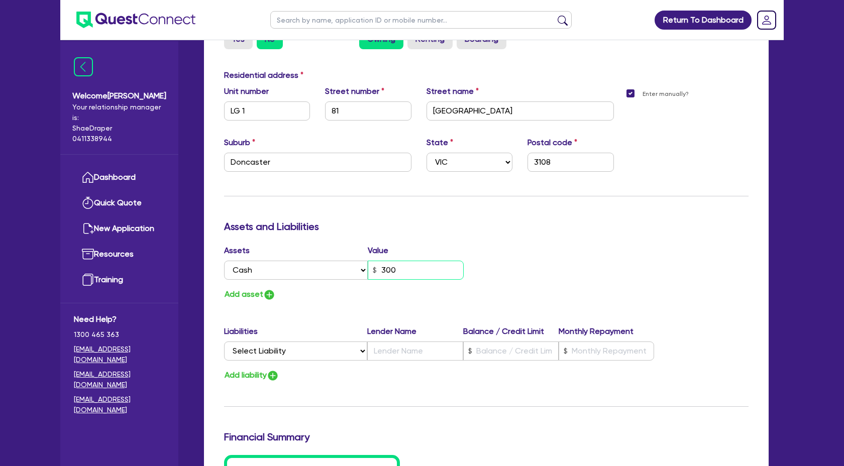
type input "0"
type input "0402 779 955"
type input "3,000"
click at [245, 295] on button "Add asset" at bounding box center [250, 295] width 52 height 14
type input "0"
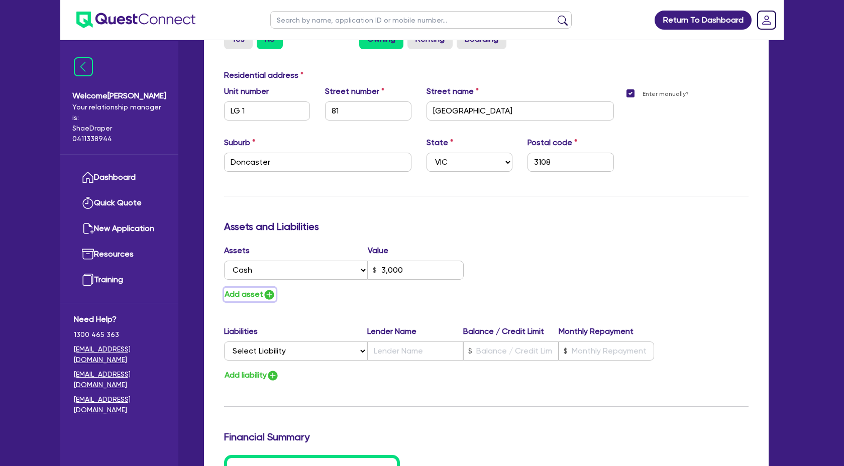
type input "0402 779 955"
type input "3,000"
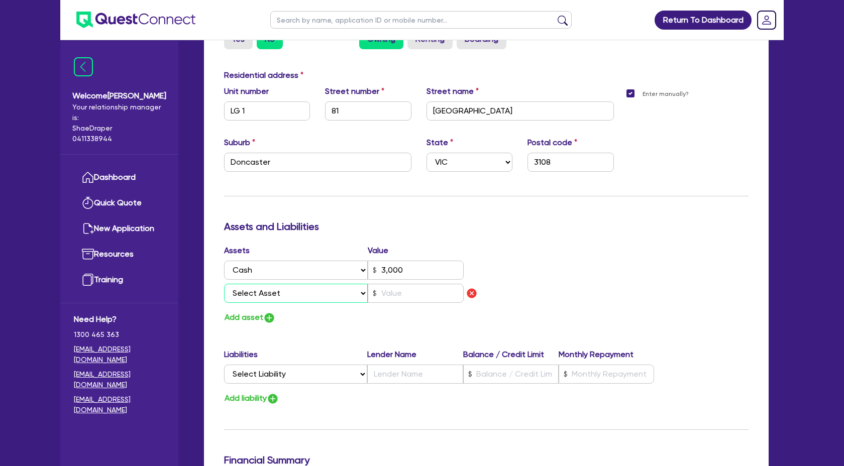
click at [363, 298] on select "Select Asset Cash Property Investment property Vehicle Truck Trailer Equipment …" at bounding box center [296, 293] width 144 height 19
select select "PROPERTY"
click at [224, 284] on select "Select Asset Cash Property Investment property Vehicle Truck Trailer Equipment …" at bounding box center [296, 293] width 144 height 19
type input "0"
type input "0402 779 955"
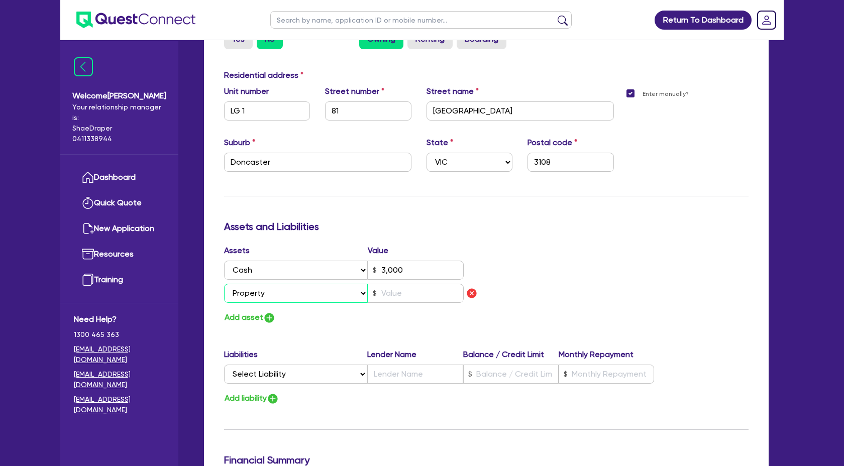
type input "3,000"
click at [396, 295] on input "text" at bounding box center [416, 293] width 96 height 19
type input "0"
type input "0402 779 955"
type input "3,000"
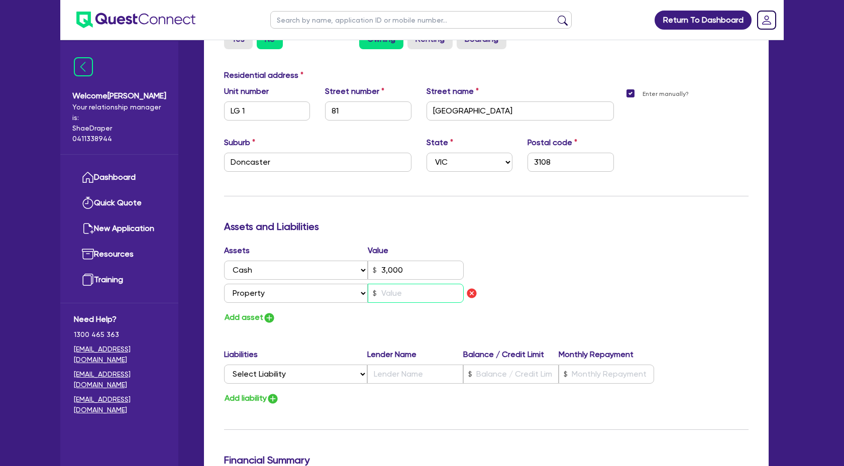
type input "3"
type input "0"
type input "0402 779 955"
type input "3,000"
type input "35"
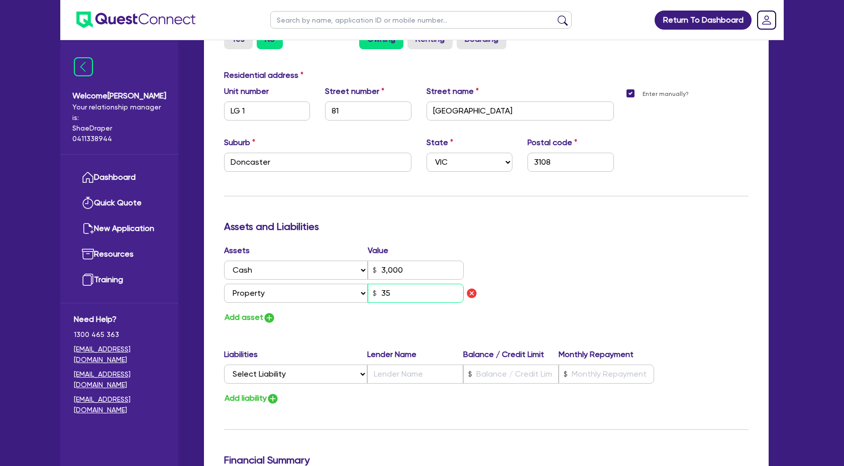
type input "0"
type input "0402 779 955"
type input "3,000"
type input "350"
type input "0"
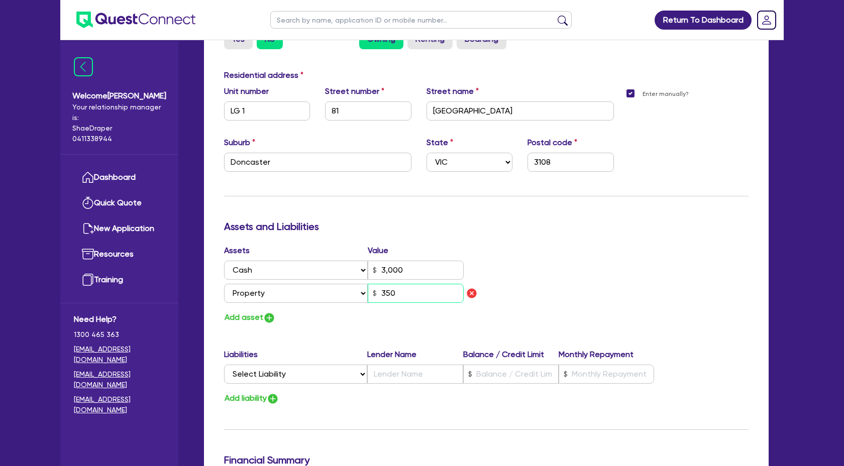
type input "0402 779 955"
type input "3,000"
type input "3,500"
type input "0"
type input "0402 779 955"
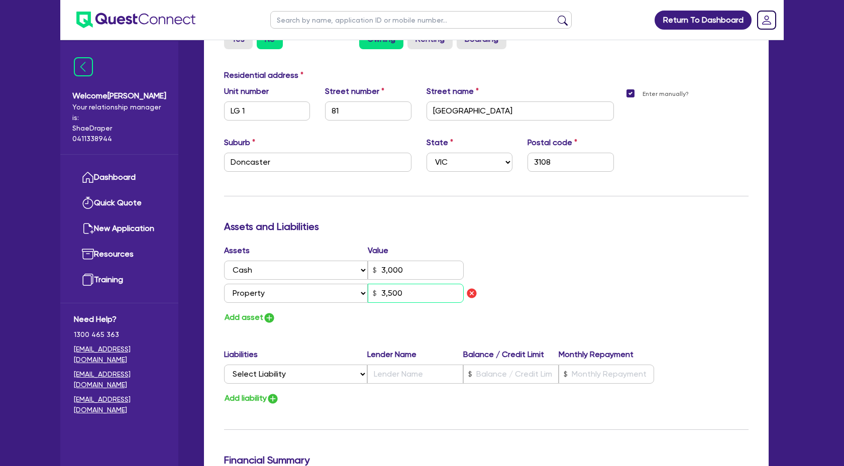
type input "3,000"
type input "35,000"
type input "0"
type input "0402 779 955"
type input "3,000"
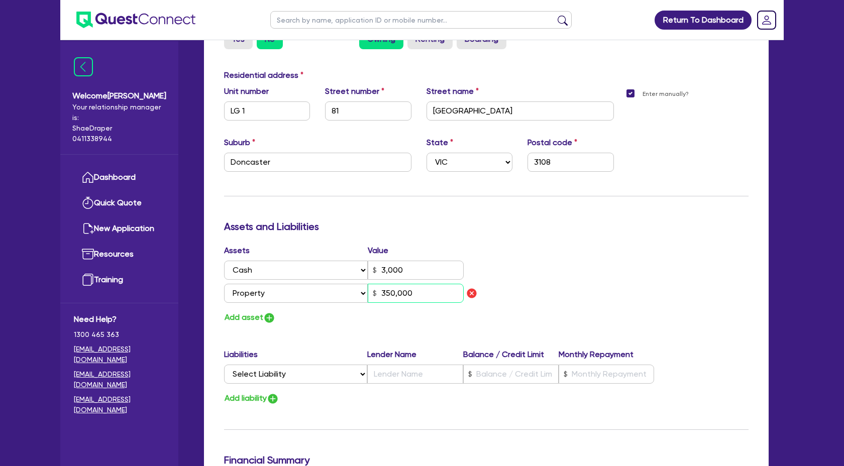
type input "350,000"
click at [257, 315] on button "Add asset" at bounding box center [250, 318] width 52 height 14
type input "0"
type input "0402 779 955"
type input "3,000"
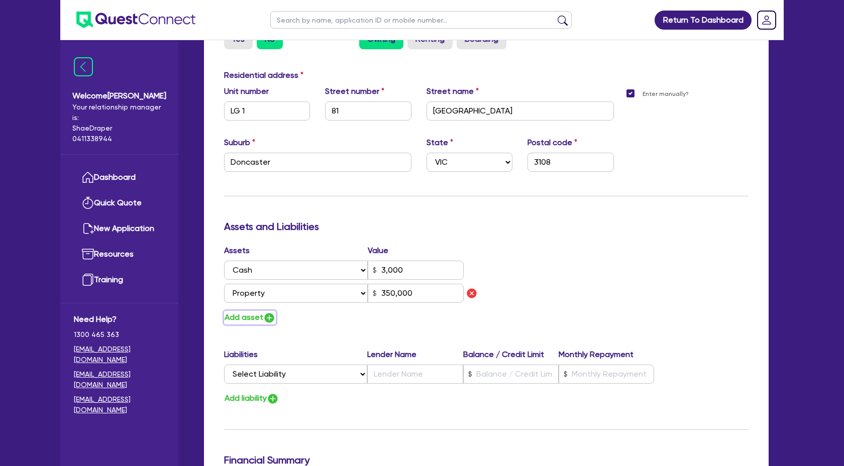
type input "350,000"
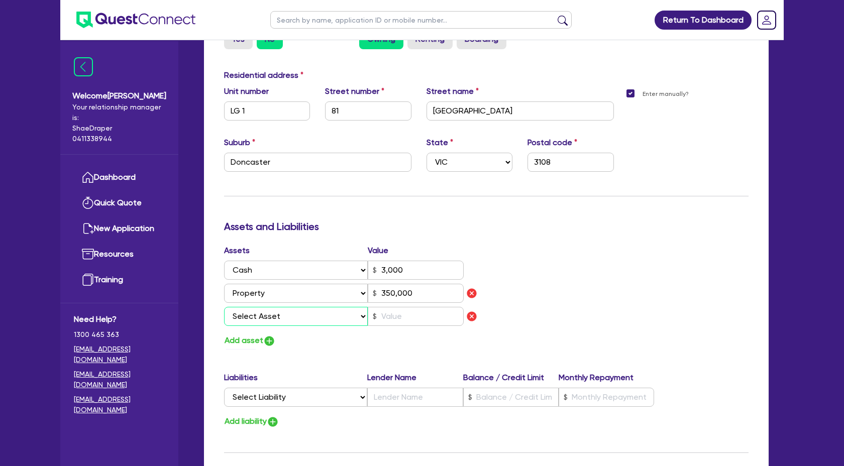
click at [270, 316] on select "Select Asset Cash Property Investment property Vehicle Truck Trailer Equipment …" at bounding box center [296, 316] width 144 height 19
select select "VEHICLE"
click at [224, 307] on select "Select Asset Cash Property Investment property Vehicle Truck Trailer Equipment …" at bounding box center [296, 316] width 144 height 19
type input "0"
type input "0402 779 955"
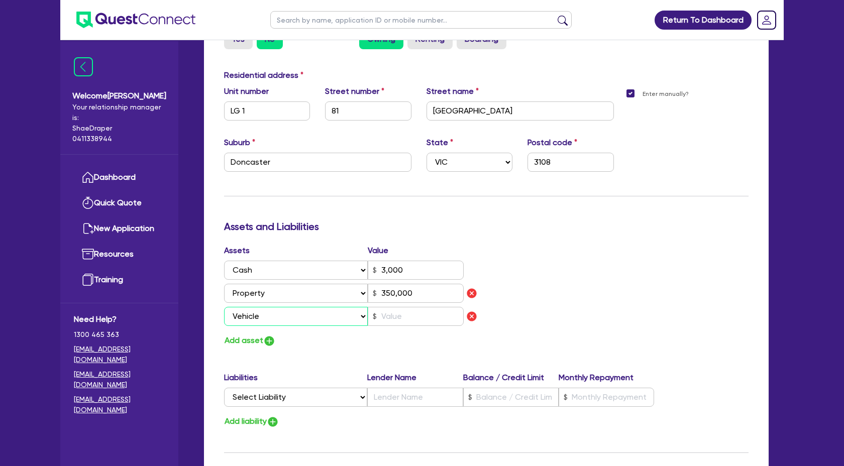
type input "3,000"
type input "350,000"
click at [365, 314] on select "Select Asset Cash Property Investment property Vehicle Truck Trailer Equipment …" at bounding box center [296, 316] width 144 height 19
select select "HOUSEHOLD_PERSONAL"
click at [224, 307] on select "Select Asset Cash Property Investment property Vehicle Truck Trailer Equipment …" at bounding box center [296, 316] width 144 height 19
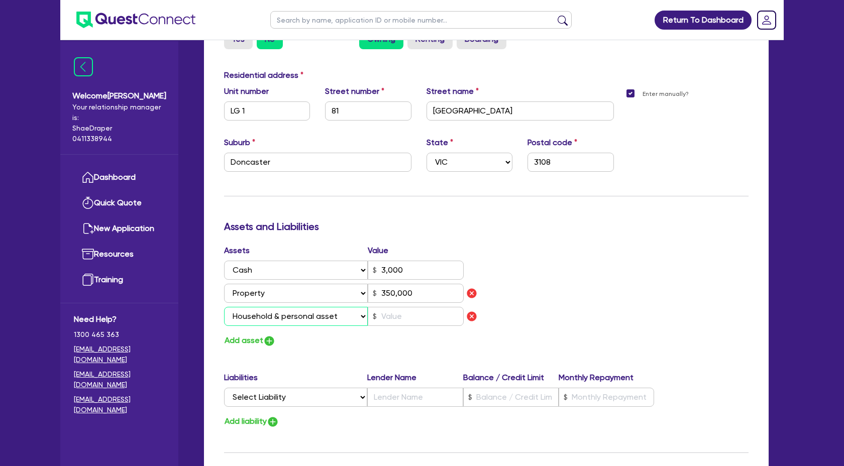
type input "0"
type input "0402 779 955"
type input "3,000"
type input "350,000"
click at [406, 314] on input "text" at bounding box center [416, 316] width 96 height 19
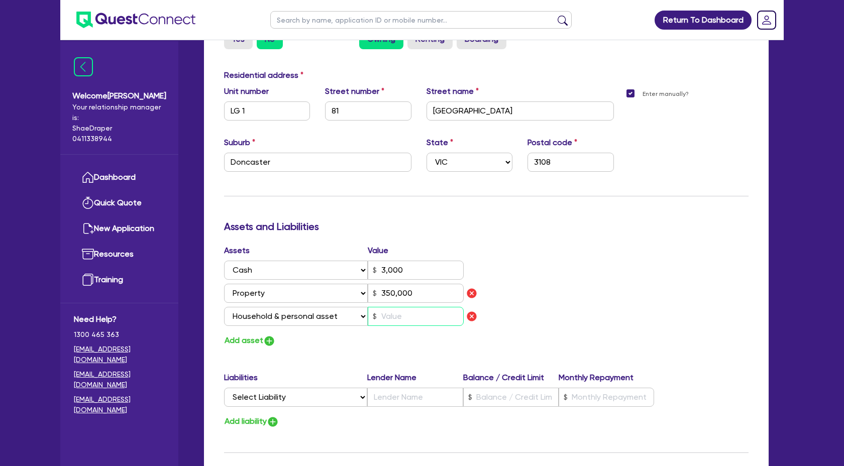
type input "0"
type input "0402 779 955"
type input "3,000"
type input "350,000"
type input "4"
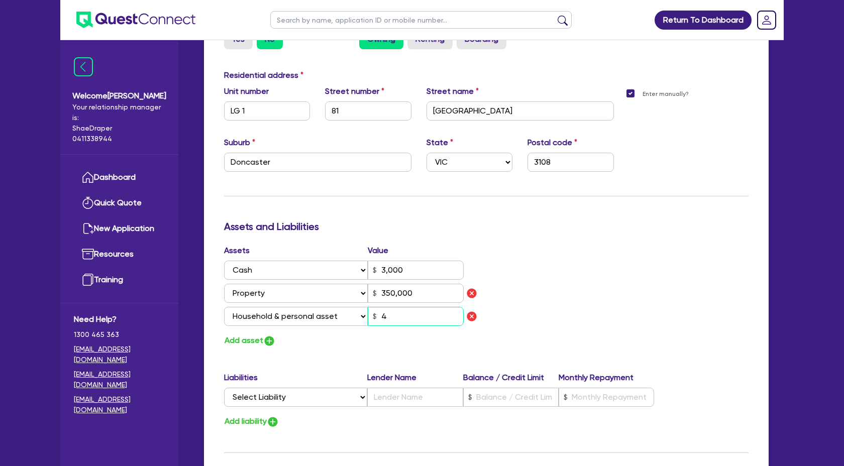
type input "0"
type input "0402 779 955"
type input "3,000"
type input "350,000"
type input "40"
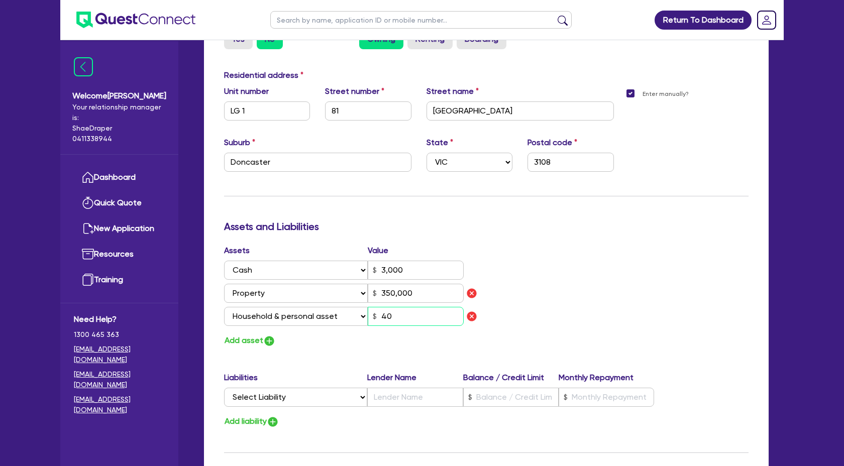
type input "0"
type input "0402 779 955"
type input "3,000"
type input "350,000"
type input "400"
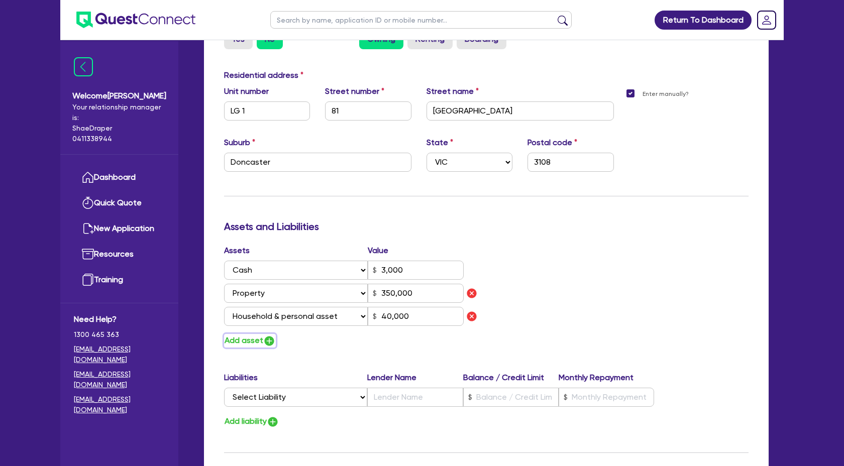
click at [268, 342] on img "button" at bounding box center [269, 341] width 12 height 12
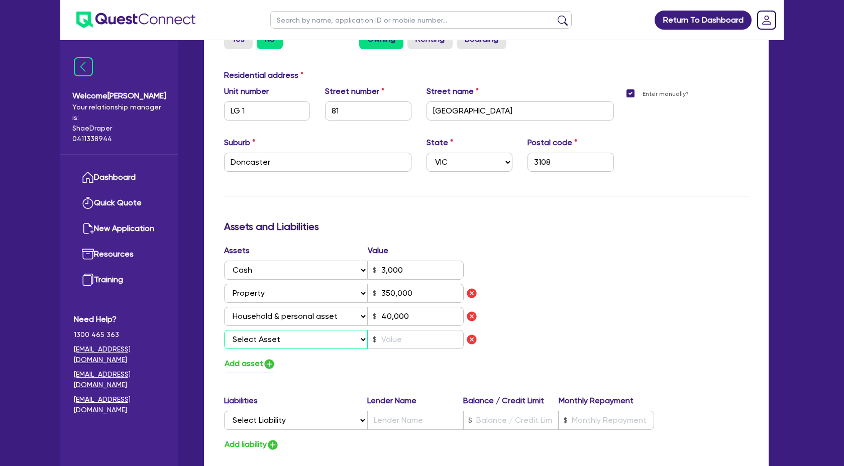
click at [356, 336] on select "Select Asset Cash Property Investment property Vehicle Truck Trailer Equipment …" at bounding box center [296, 339] width 144 height 19
click at [224, 330] on select "Select Asset Cash Property Investment property Vehicle Truck Trailer Equipment …" at bounding box center [296, 339] width 144 height 19
click at [407, 338] on input "text" at bounding box center [416, 339] width 96 height 19
click at [392, 363] on div "Add asset" at bounding box center [352, 364] width 270 height 14
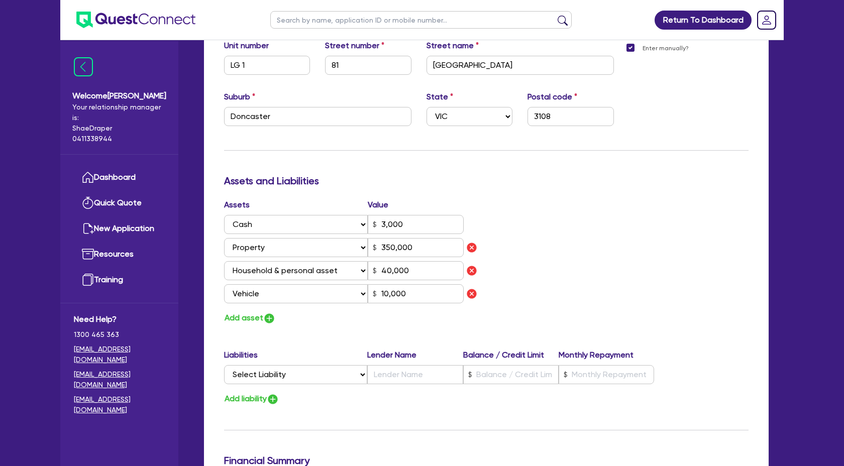
scroll to position [550, 0]
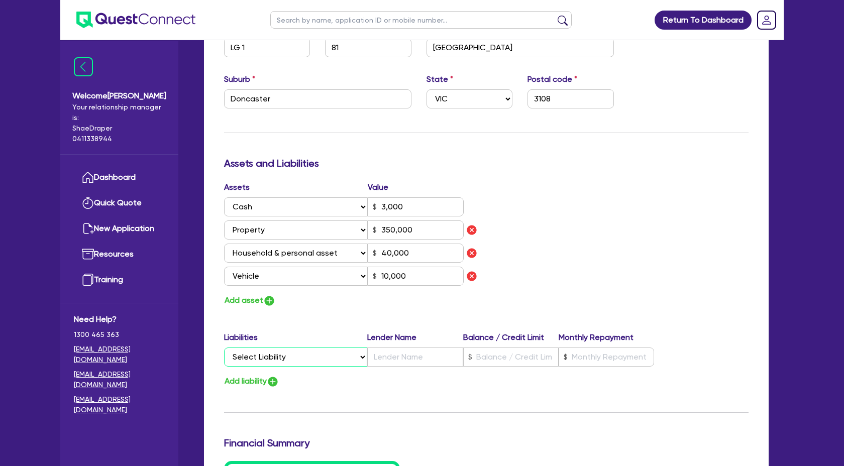
click at [360, 350] on select "Select Liability Credit card Mortgage Investment property loan Vehicle loan Tru…" at bounding box center [295, 357] width 143 height 19
click at [224, 348] on select "Select Liability Credit card Mortgage Investment property loan Vehicle loan Tru…" at bounding box center [295, 357] width 143 height 19
click at [387, 361] on input "text" at bounding box center [414, 357] width 95 height 19
click at [402, 359] on input "text" at bounding box center [414, 357] width 95 height 19
paste input "Bank of Melbourne"
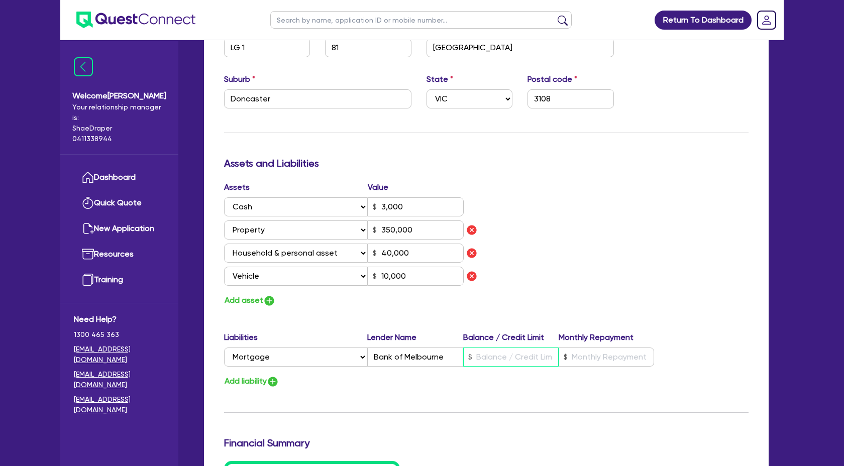
click at [481, 356] on input "text" at bounding box center [510, 357] width 95 height 19
click at [578, 352] on input "text" at bounding box center [606, 357] width 95 height 19
click at [445, 386] on div "Add liability" at bounding box center [487, 382] width 540 height 14
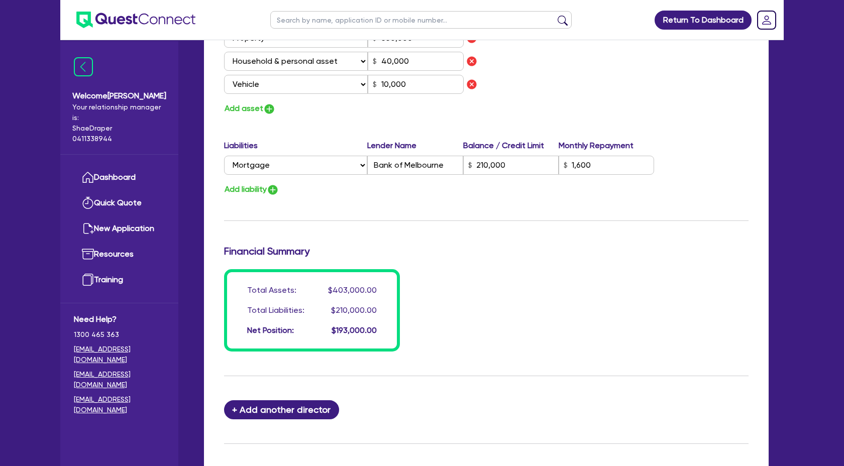
scroll to position [844, 0]
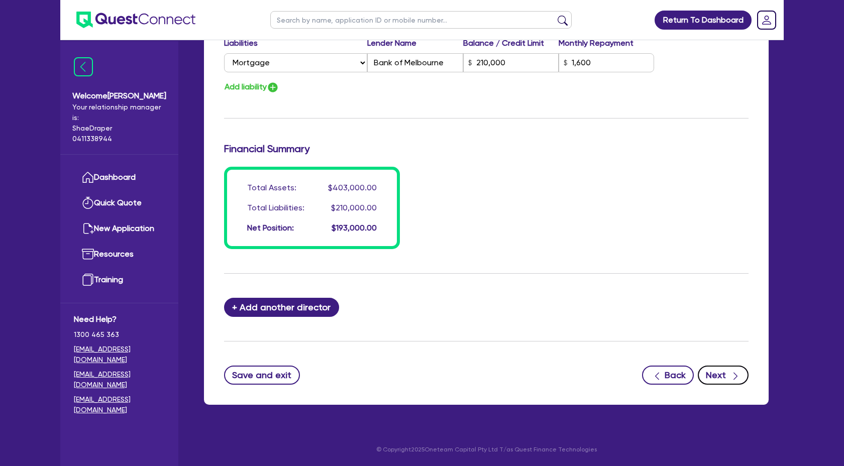
click at [747, 377] on button "Next" at bounding box center [723, 375] width 51 height 19
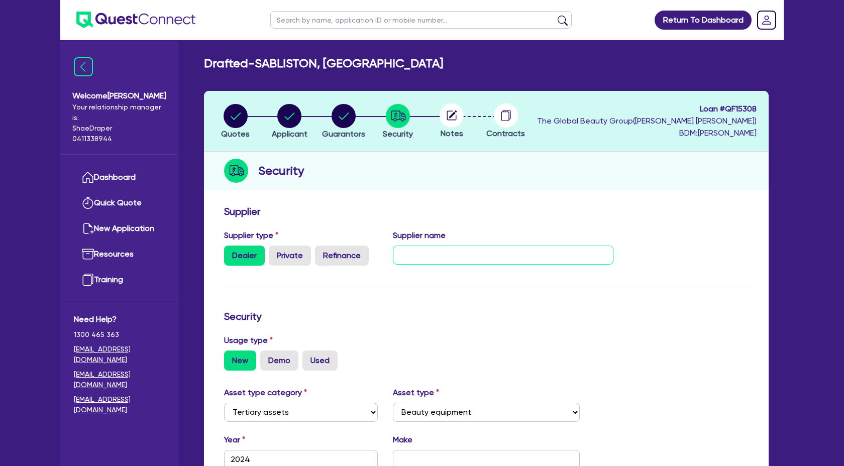
click at [406, 253] on input "text" at bounding box center [503, 255] width 221 height 19
click at [415, 304] on form "Supplier Supplier type Dealer Private Refinance Supplier name The Global Beauty…" at bounding box center [486, 427] width 524 height 445
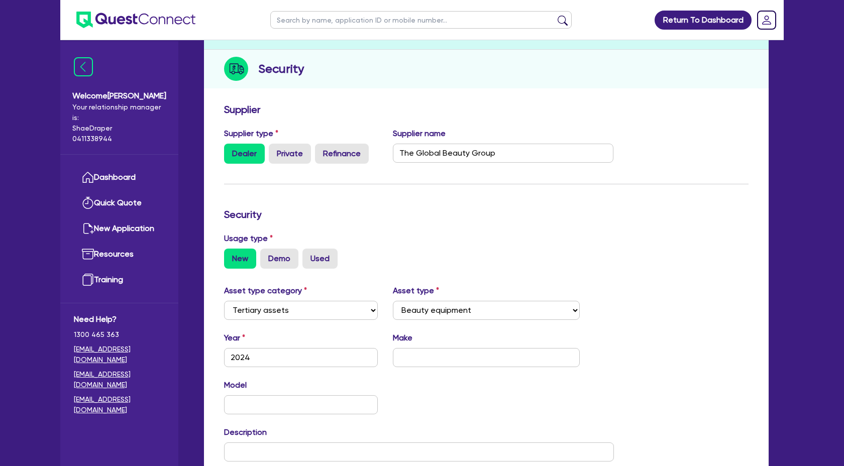
scroll to position [103, 0]
click at [333, 308] on select "Select Cars and light trucks Primary assets Secondary assets Tertiary assets" at bounding box center [301, 309] width 154 height 19
click at [224, 300] on select "Select Cars and light trucks Primary assets Secondary assets Tertiary assets" at bounding box center [301, 309] width 154 height 19
click at [427, 362] on input "text" at bounding box center [486, 356] width 187 height 19
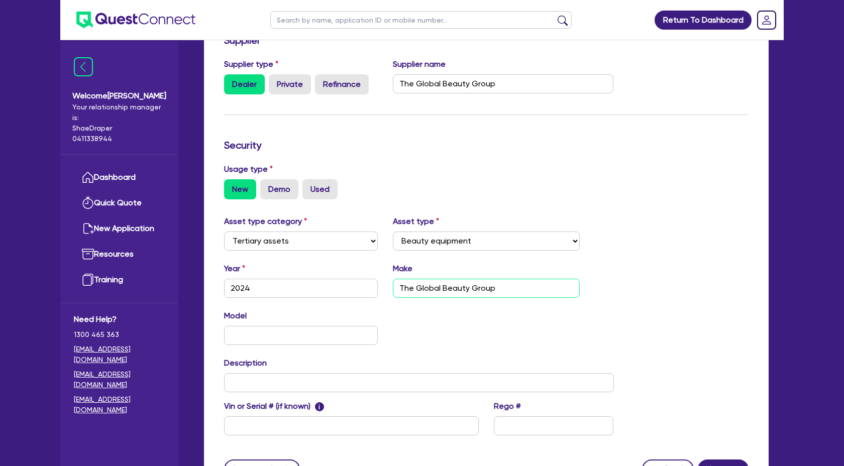
scroll to position [189, 0]
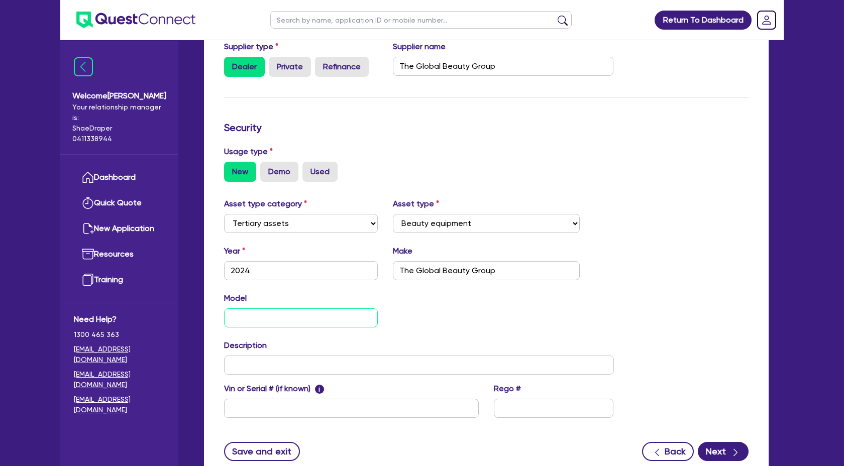
click at [343, 312] on input "text" at bounding box center [301, 317] width 154 height 19
click at [305, 374] on div "Asset type category Select Cars and light trucks Primary assets Secondary asset…" at bounding box center [419, 314] width 405 height 232
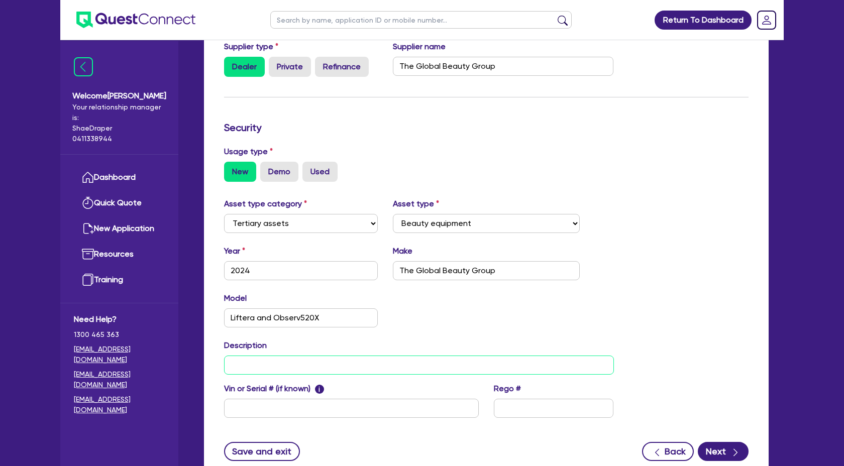
click at [309, 368] on input "text" at bounding box center [419, 365] width 390 height 19
click at [550, 302] on div "Model Liftera and Observ520X KM" at bounding box center [419, 313] width 405 height 43
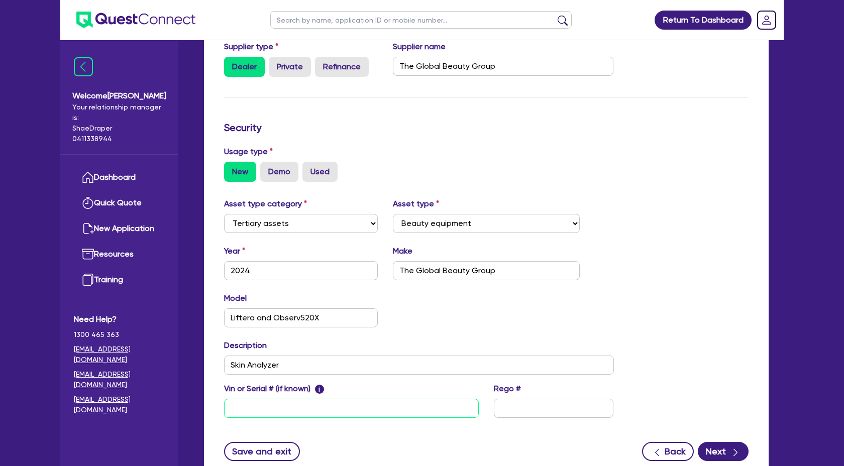
click at [302, 406] on input "text" at bounding box center [351, 408] width 255 height 19
drag, startPoint x: 330, startPoint y: 405, endPoint x: 215, endPoint y: 400, distance: 115.1
click at [215, 400] on div "Supplier Supplier type Dealer Private Refinance Supplier name The Global Beauty…" at bounding box center [486, 247] width 565 height 470
paste input "Liftera [S/N: 241018210012 M/Y 2024] Observ520X [S/N: SN00053021 MY:24"
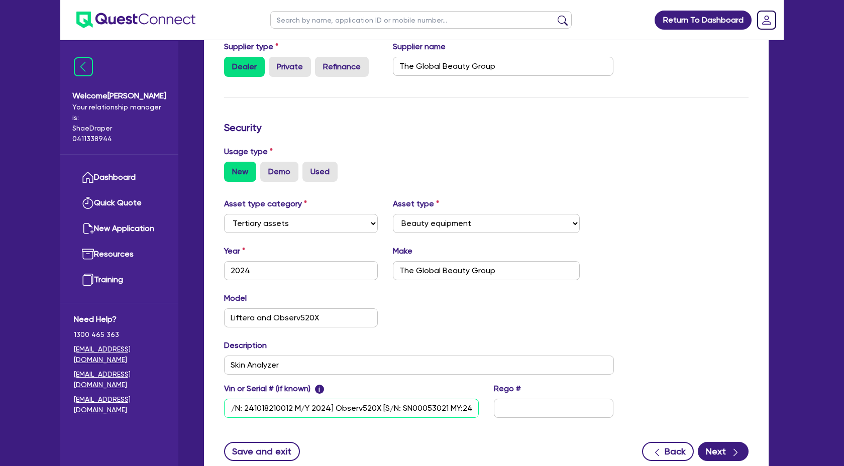
click at [336, 411] on input "Liftera [S/N: 241018210012 M/Y 2024] Observ520X [S/N: SN00053021 MY:24" at bounding box center [351, 408] width 255 height 19
click at [729, 451] on div "button" at bounding box center [734, 451] width 11 height 13
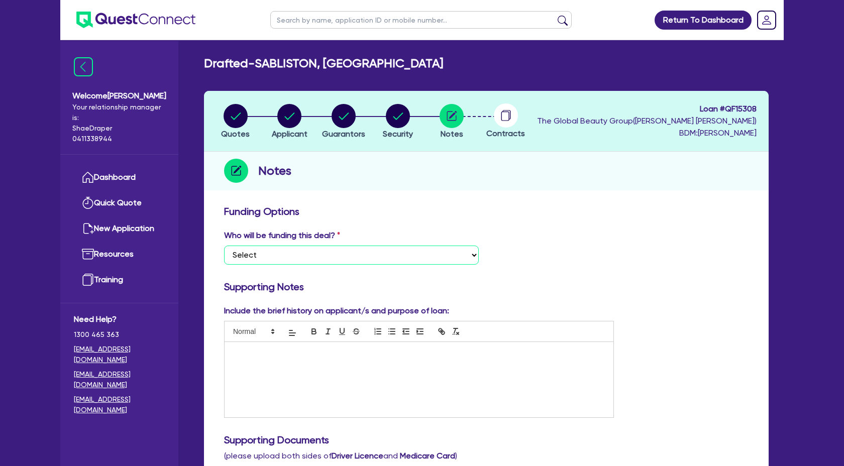
click at [474, 252] on select "Select I want Quest to fund 100% I will fund 100% I will co-fund with Quest Oth…" at bounding box center [351, 255] width 255 height 19
click at [224, 246] on select "Select I want Quest to fund 100% I will fund 100% I will co-fund with Quest Oth…" at bounding box center [351, 255] width 255 height 19
click at [403, 349] on p at bounding box center [419, 352] width 374 height 9
click at [299, 385] on div at bounding box center [419, 379] width 389 height 75
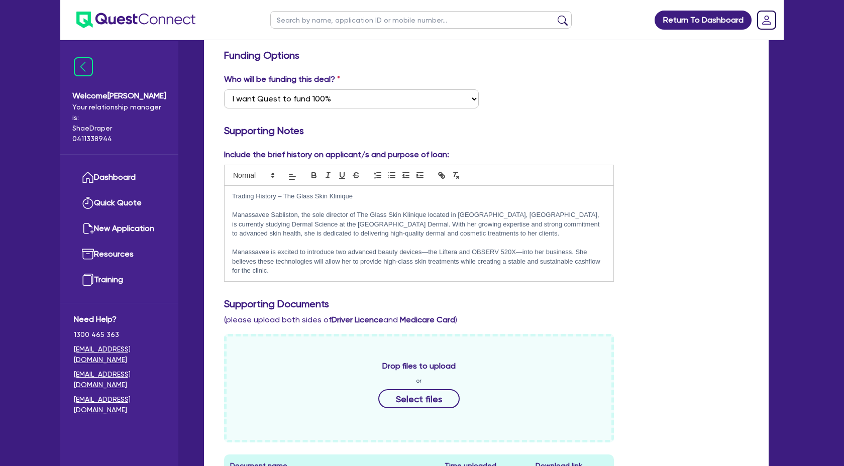
scroll to position [172, 0]
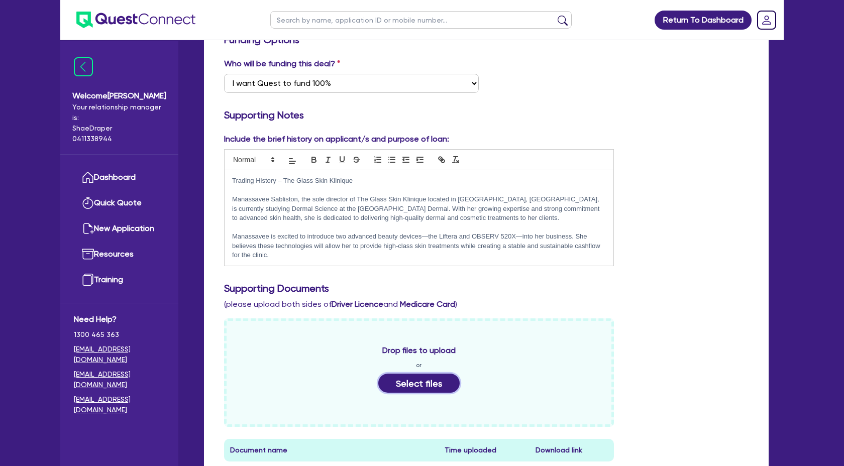
click at [409, 384] on button "Select files" at bounding box center [418, 383] width 81 height 19
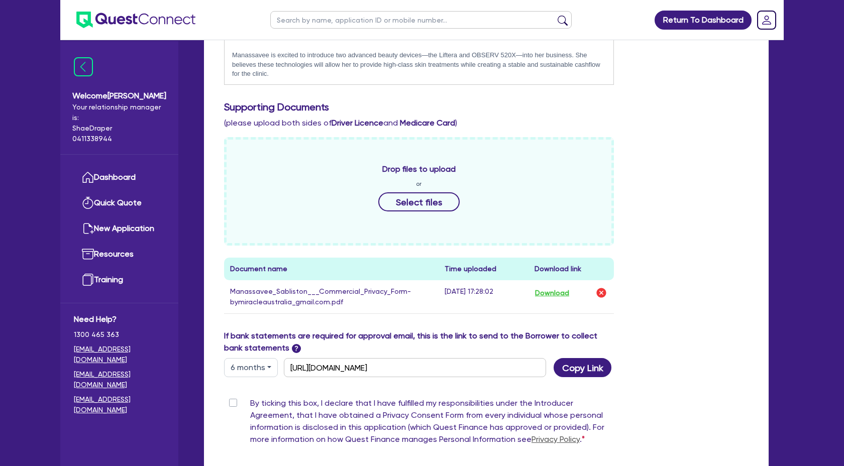
scroll to position [372, 0]
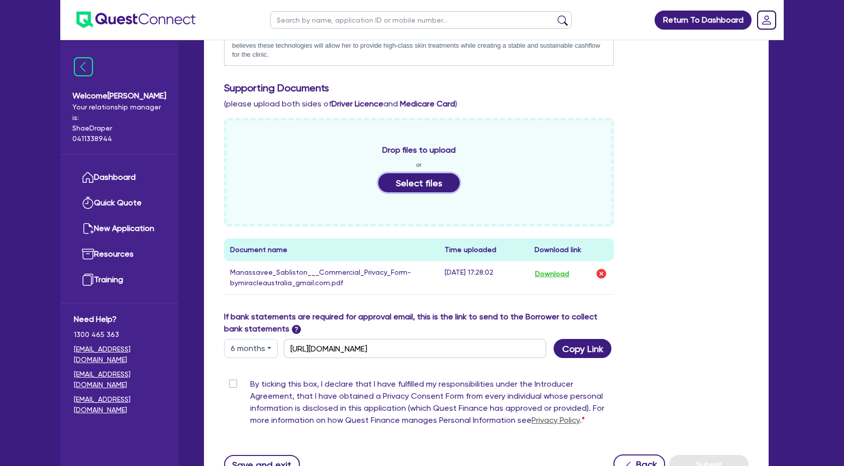
click at [440, 191] on button "Select files" at bounding box center [418, 182] width 81 height 19
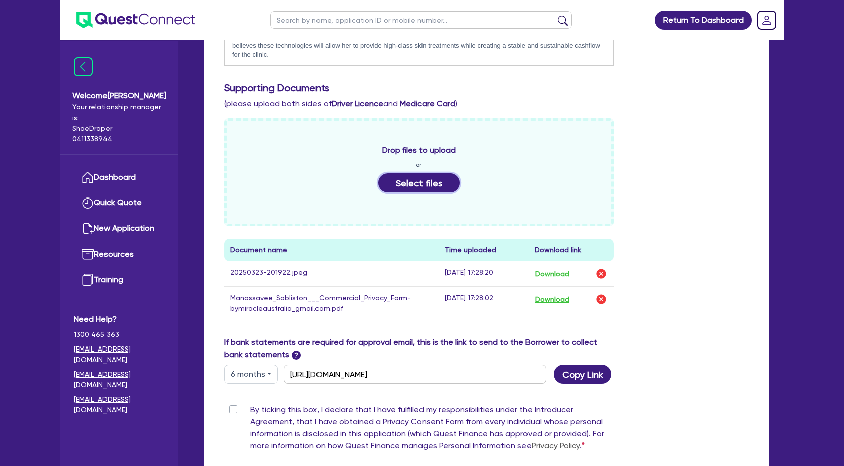
click at [436, 188] on button "Select files" at bounding box center [418, 182] width 81 height 19
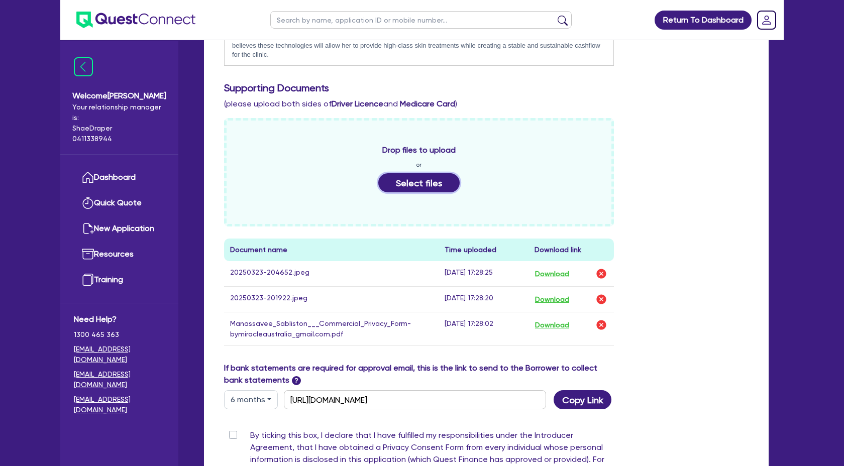
click at [409, 184] on button "Select files" at bounding box center [418, 182] width 81 height 19
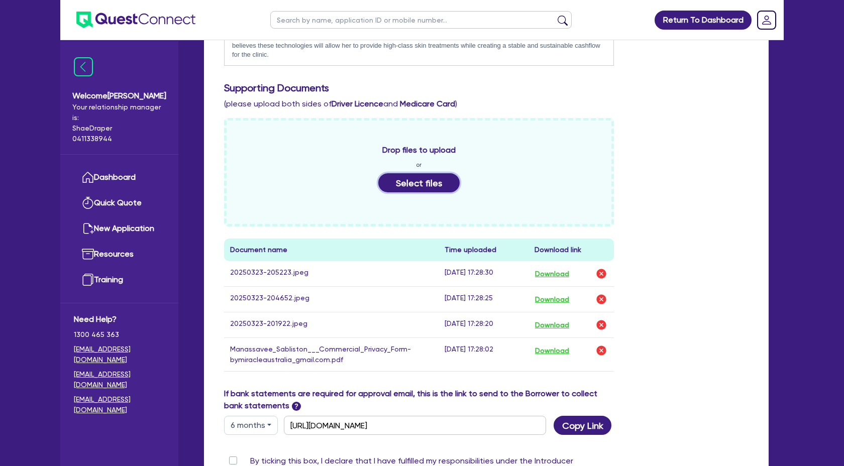
click at [452, 187] on button "Select files" at bounding box center [418, 182] width 81 height 19
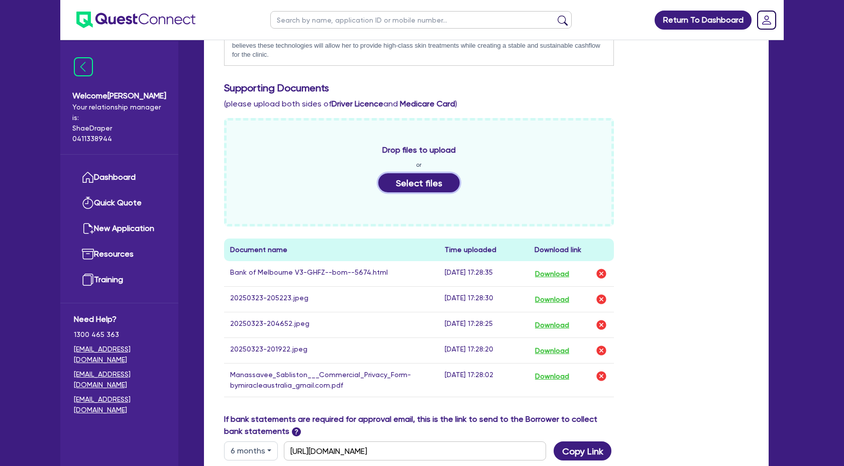
click at [450, 181] on button "Select files" at bounding box center [418, 182] width 81 height 19
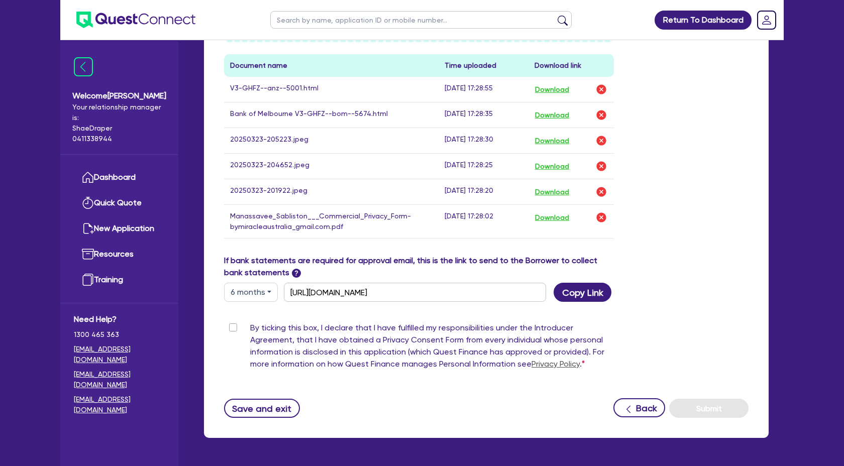
scroll to position [590, 0]
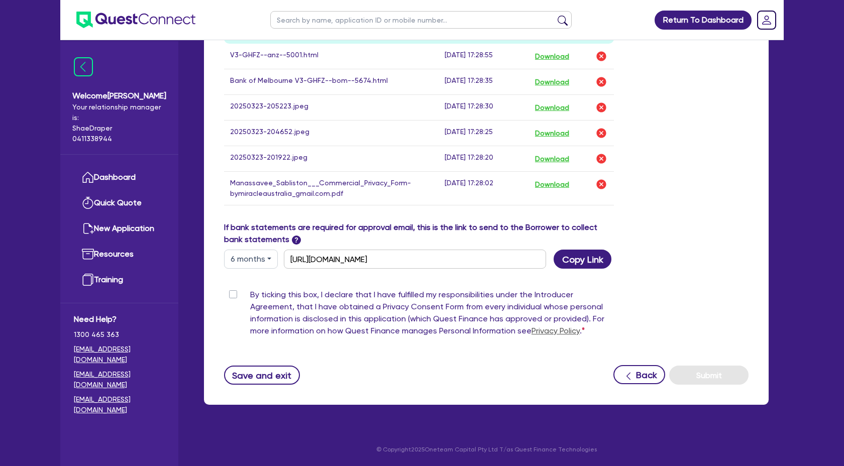
click at [250, 292] on label "By ticking this box, I declare that I have fulfilled my responsibilities under …" at bounding box center [432, 315] width 364 height 52
click at [232, 292] on input "By ticking this box, I declare that I have fulfilled my responsibilities under …" at bounding box center [228, 294] width 8 height 10
click at [704, 374] on button "Submit" at bounding box center [708, 375] width 79 height 19
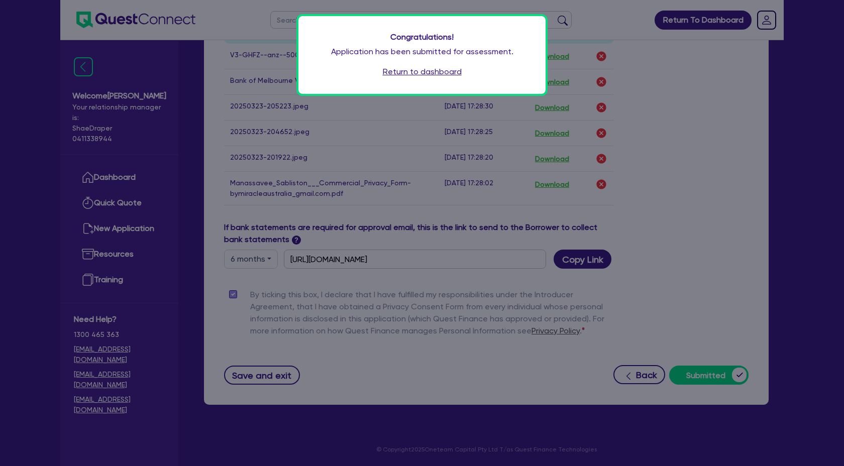
click at [436, 70] on link "Return to dashboard" at bounding box center [422, 72] width 79 height 12
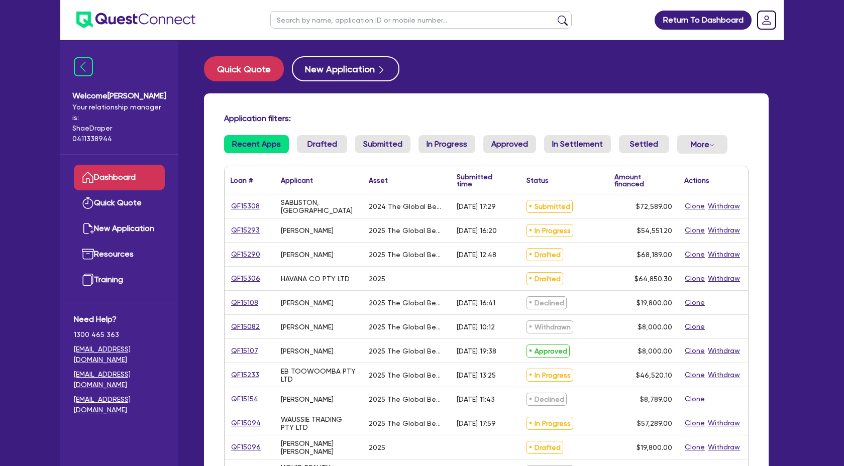
scroll to position [904, 0]
